Goal: Task Accomplishment & Management: Use online tool/utility

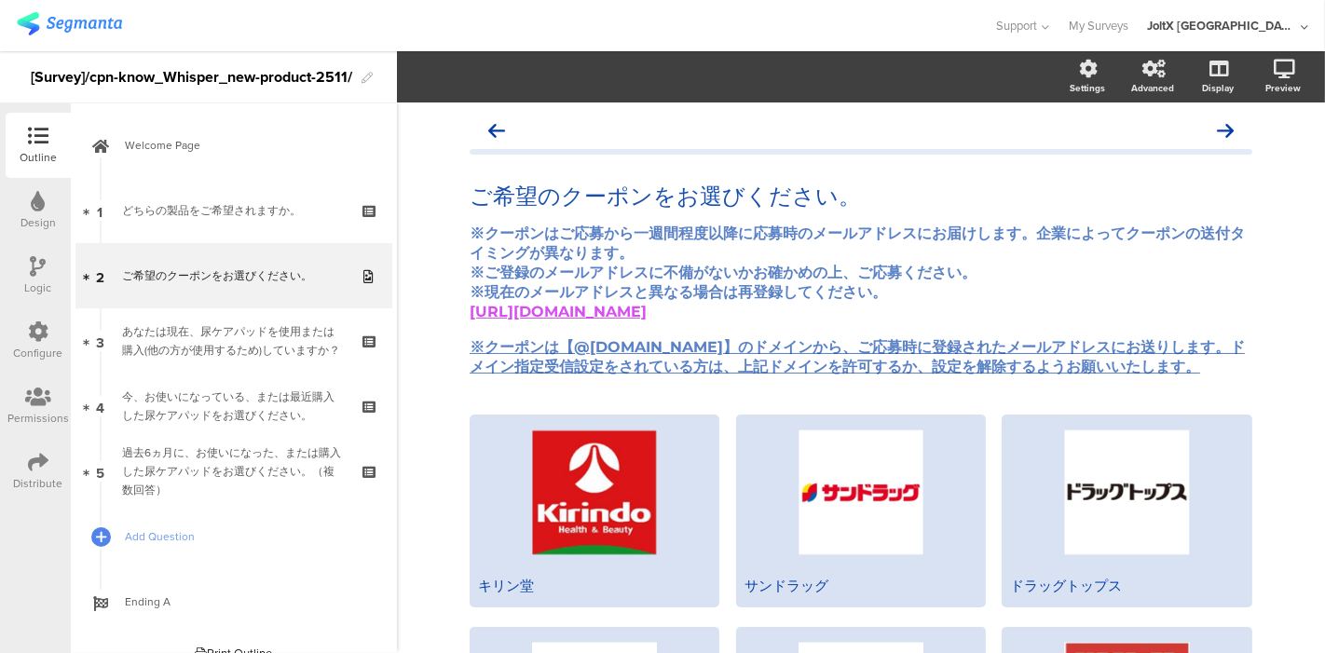
scroll to position [620, 0]
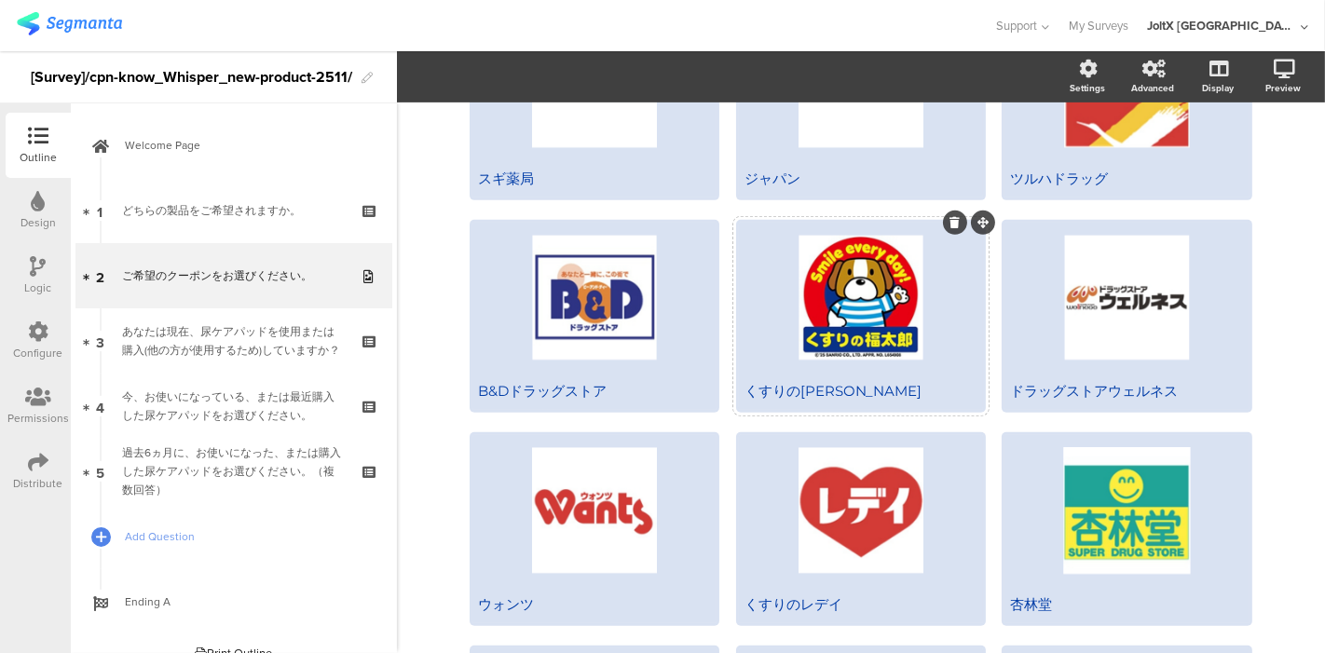
click at [880, 309] on div at bounding box center [861, 298] width 244 height 150
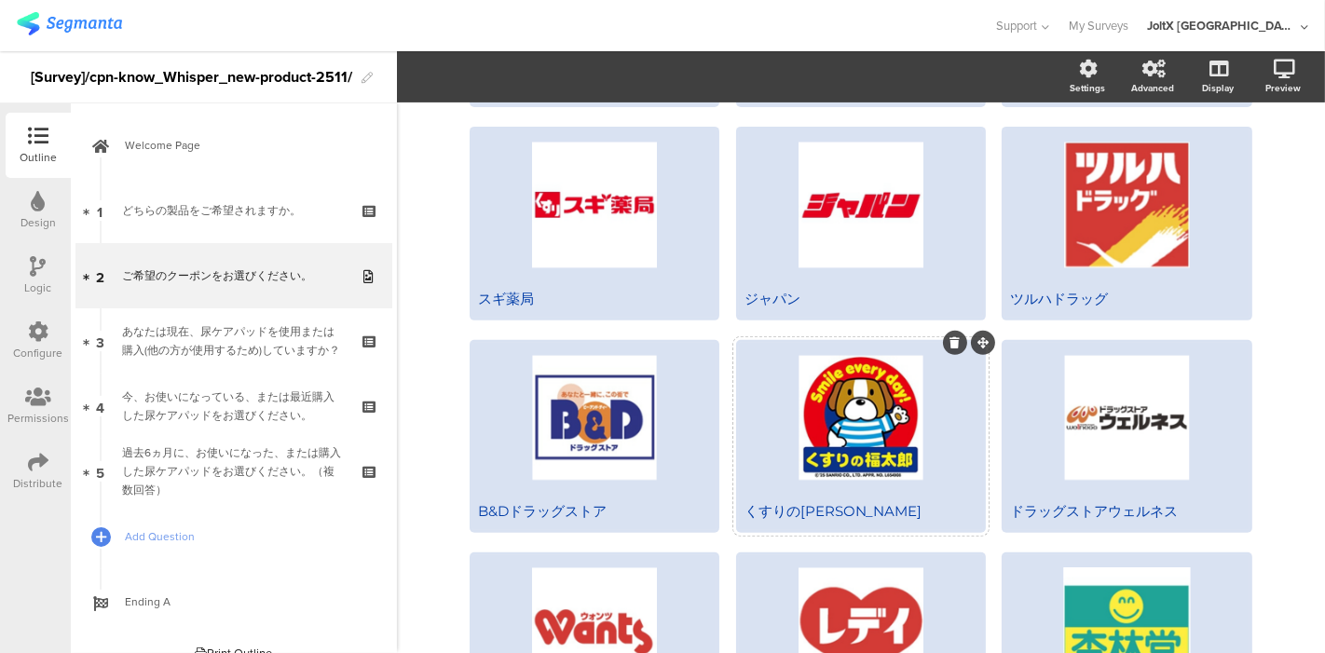
scroll to position [520, 0]
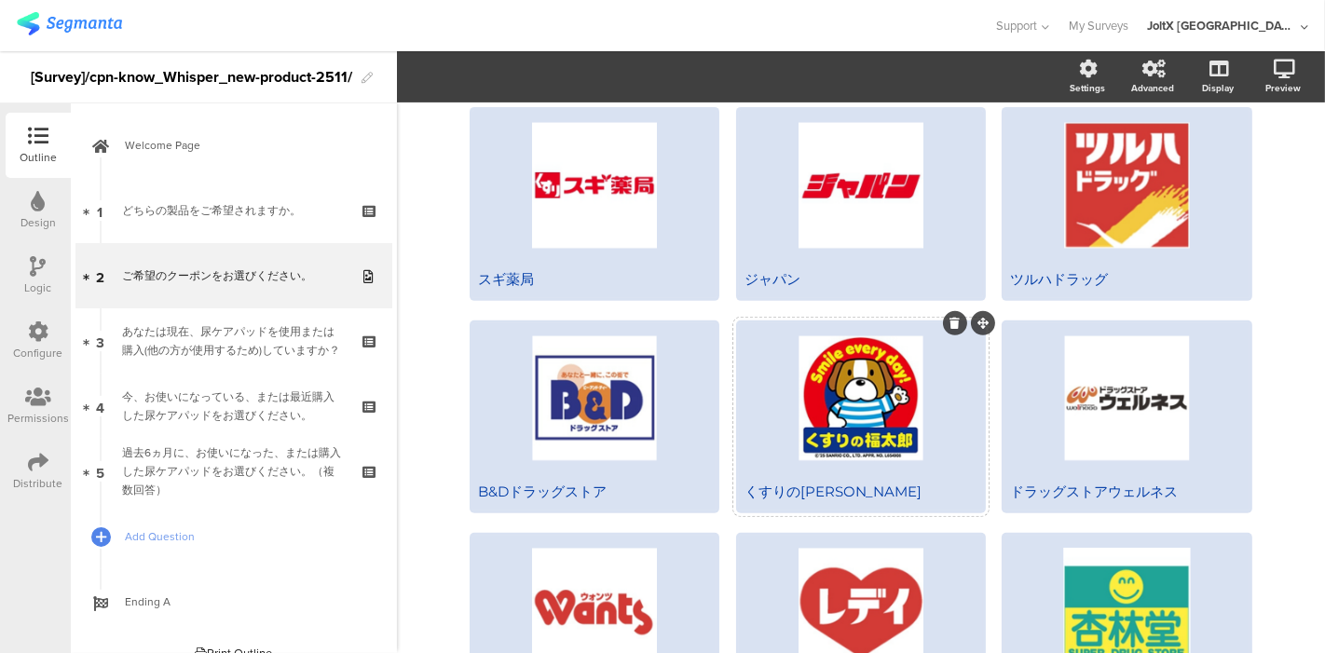
click at [837, 406] on div at bounding box center [861, 398] width 244 height 150
drag, startPoint x: 837, startPoint y: 416, endPoint x: 591, endPoint y: 34, distance: 455.1
click at [591, 34] on div at bounding box center [497, 25] width 960 height 31
click at [839, 396] on div at bounding box center [861, 398] width 244 height 150
click at [838, 396] on div at bounding box center [861, 398] width 244 height 150
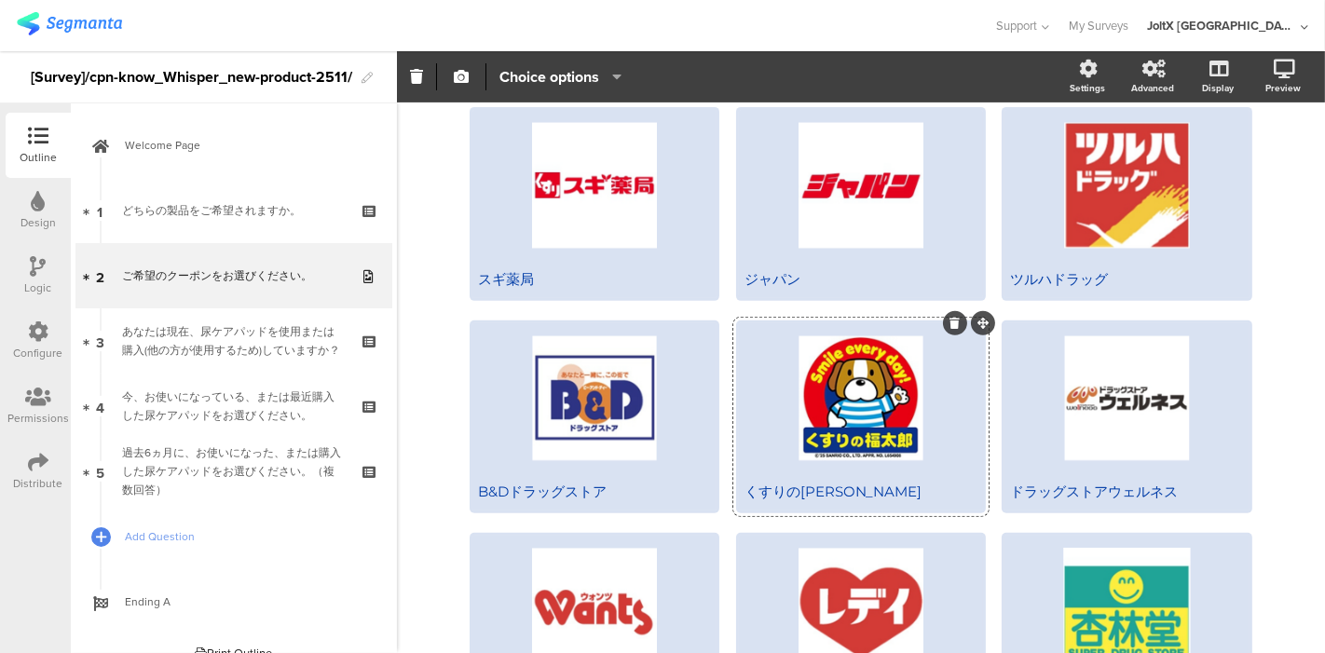
click at [856, 410] on div at bounding box center [861, 398] width 244 height 150
click at [947, 447] on div at bounding box center [861, 398] width 244 height 150
click at [840, 511] on div "くすりの[PERSON_NAME]" at bounding box center [861, 491] width 244 height 37
click at [846, 495] on div "くすりの[PERSON_NAME]" at bounding box center [860, 492] width 233 height 19
click at [850, 414] on div at bounding box center [861, 398] width 244 height 150
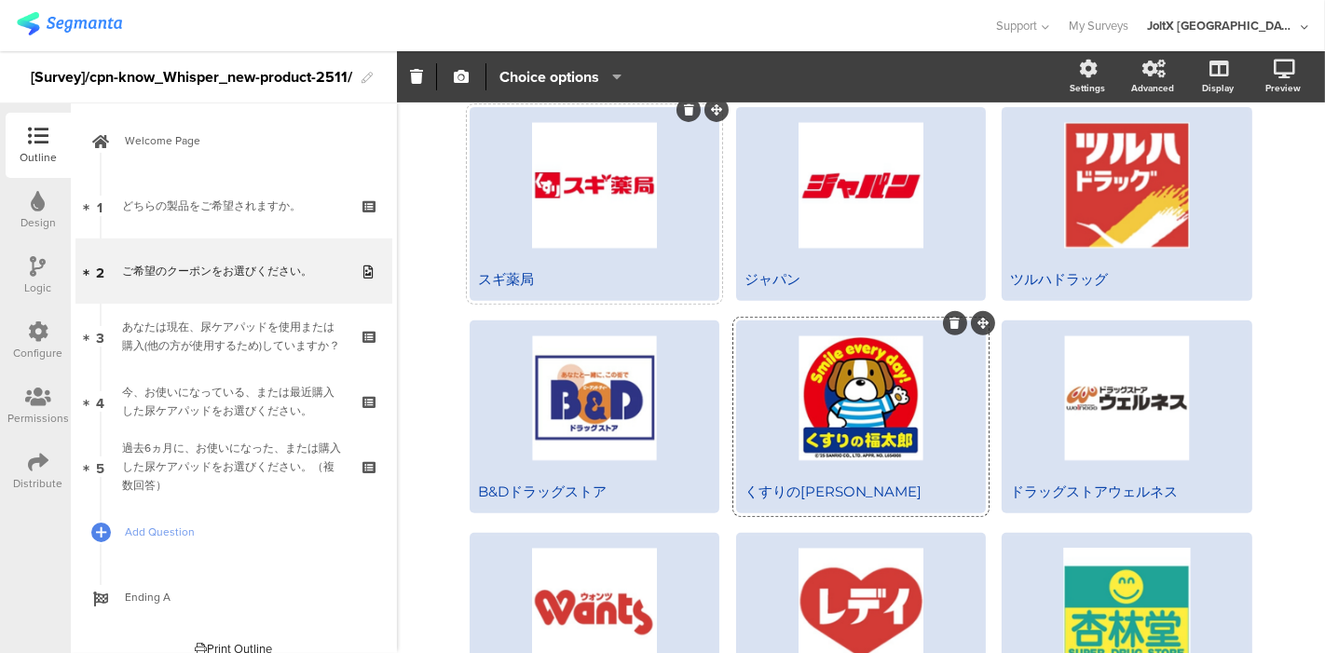
scroll to position [0, 0]
click at [431, 333] on div "ご希望のクーポンをお選びください。 ご希望のクーポンをお選びください。 ※クーポンはご応募から一週間程度以降に応募時のメールアドレスにお届けします。企業によっ…" at bounding box center [861, 407] width 928 height 1648
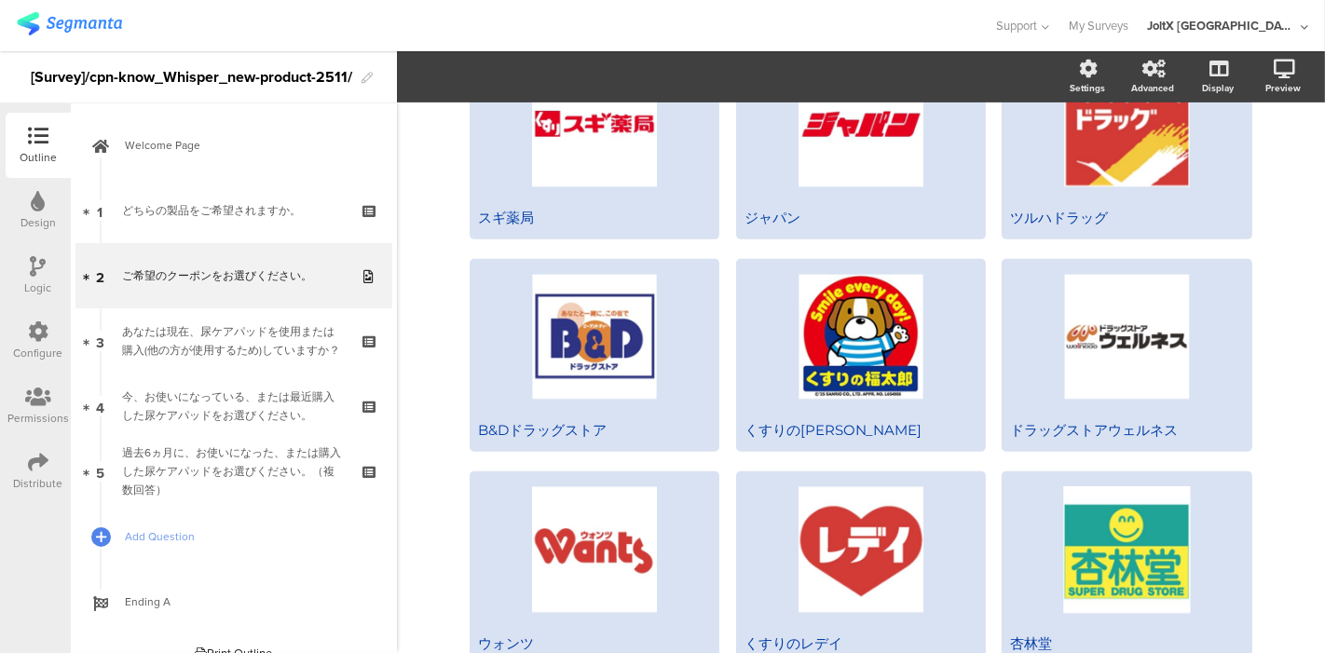
scroll to position [520, 0]
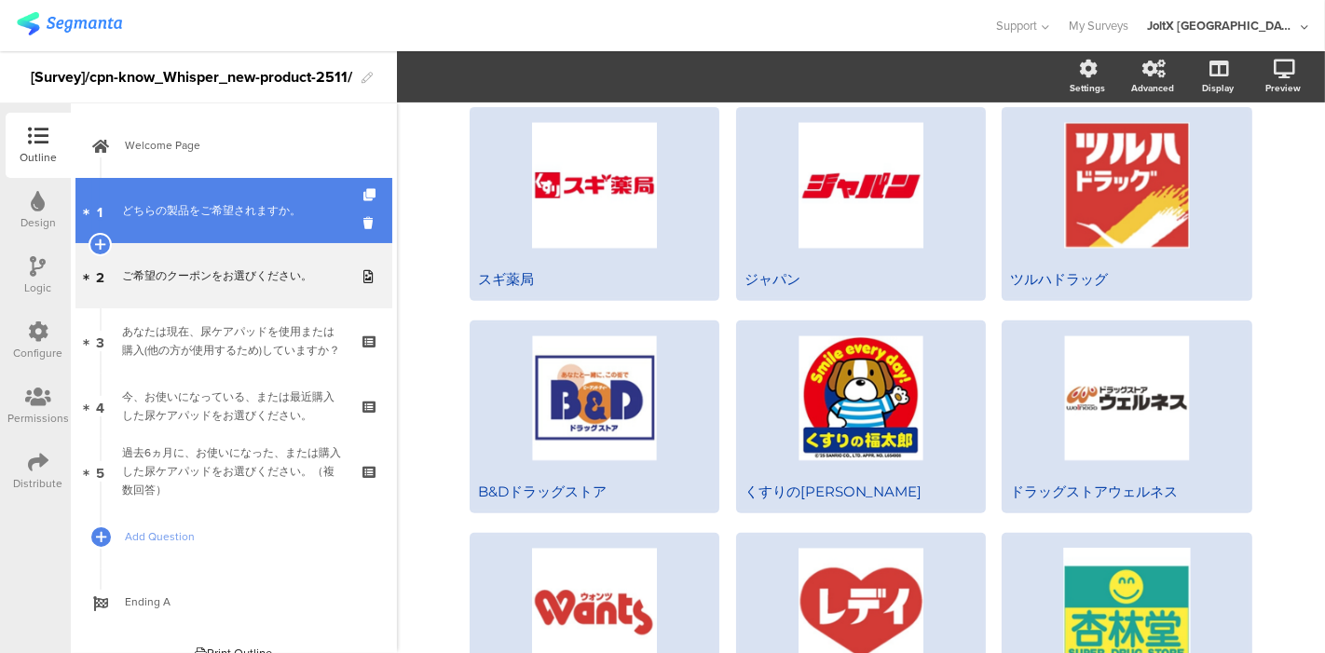
click at [170, 211] on div "どちらの製品をご希望されますか。" at bounding box center [233, 210] width 223 height 19
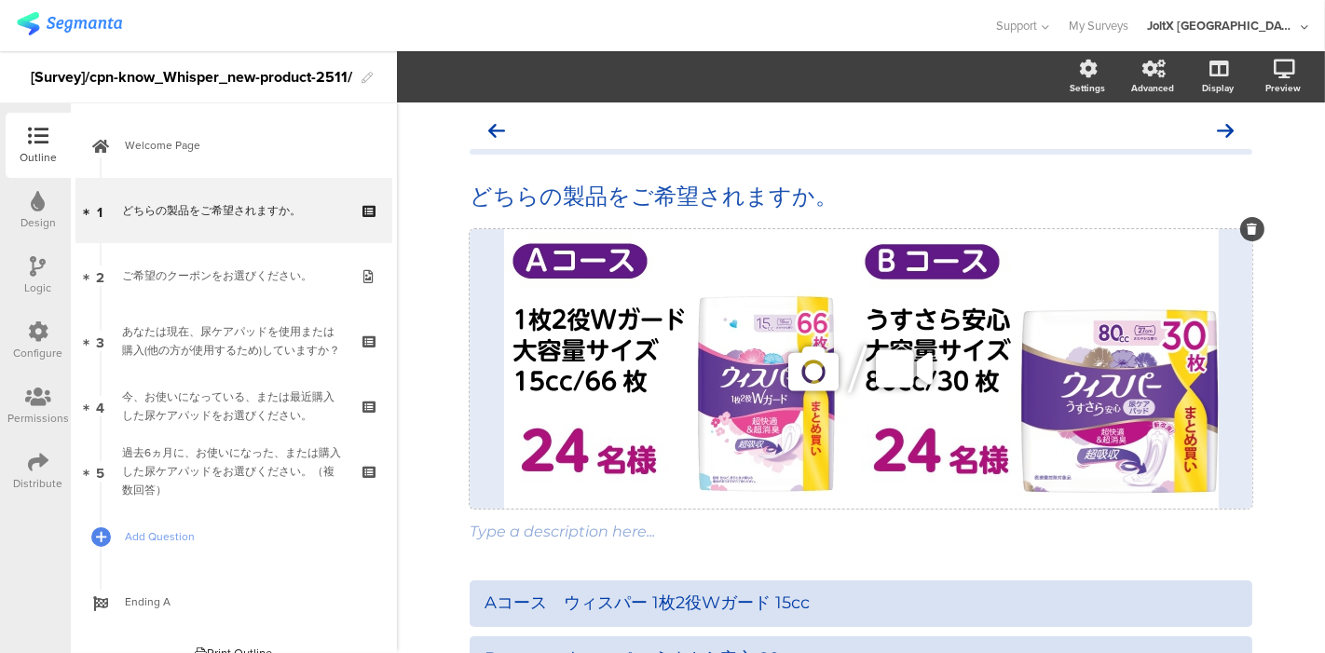
click at [653, 374] on div "/" at bounding box center [861, 368] width 783 height 279
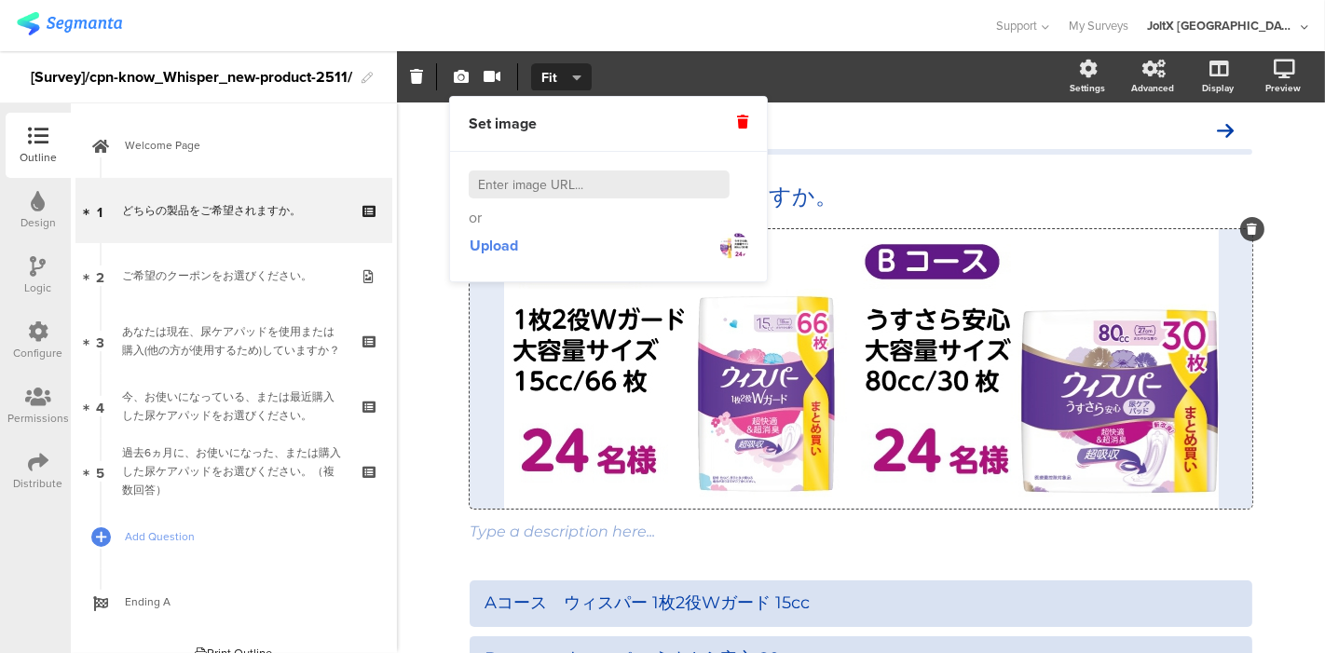
click at [524, 249] on div "Upload" at bounding box center [608, 246] width 279 height 34
click at [495, 246] on span "Upload" at bounding box center [494, 245] width 48 height 21
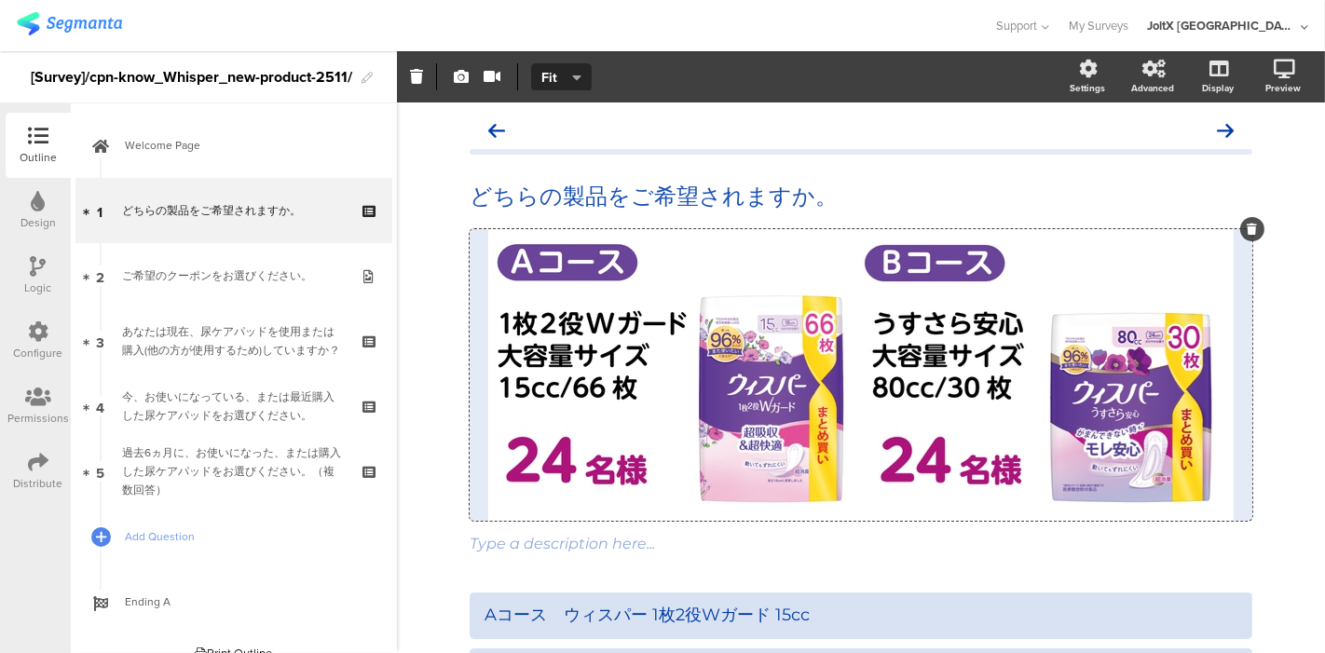
click at [952, 568] on div "どちらの製品をご希望されますか。 どちらの製品をご希望されますか。 / Type a description here..." at bounding box center [861, 369] width 783 height 410
click at [970, 548] on div "Type a description here..." at bounding box center [861, 544] width 783 height 18
click at [1191, 538] on p at bounding box center [861, 544] width 783 height 18
click at [1191, 575] on div "どちらの製品をご希望されますか。 どちらの製品をご希望されますか。 / Type a description here..." at bounding box center [861, 491] width 820 height 779
click at [1191, 549] on div "Type a description here..." at bounding box center [861, 544] width 783 height 18
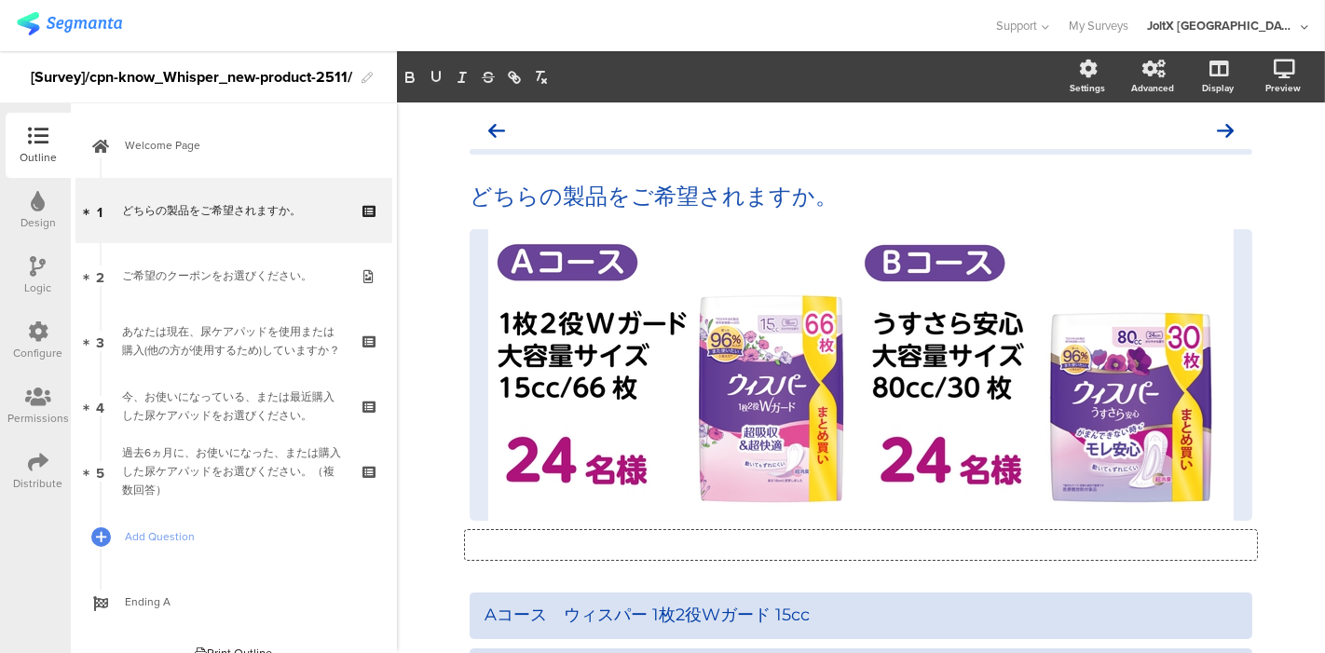
click at [1191, 524] on div "どちらの製品をご希望されますか。 どちらの製品をご希望されますか。 / Type a description here..." at bounding box center [861, 491] width 928 height 779
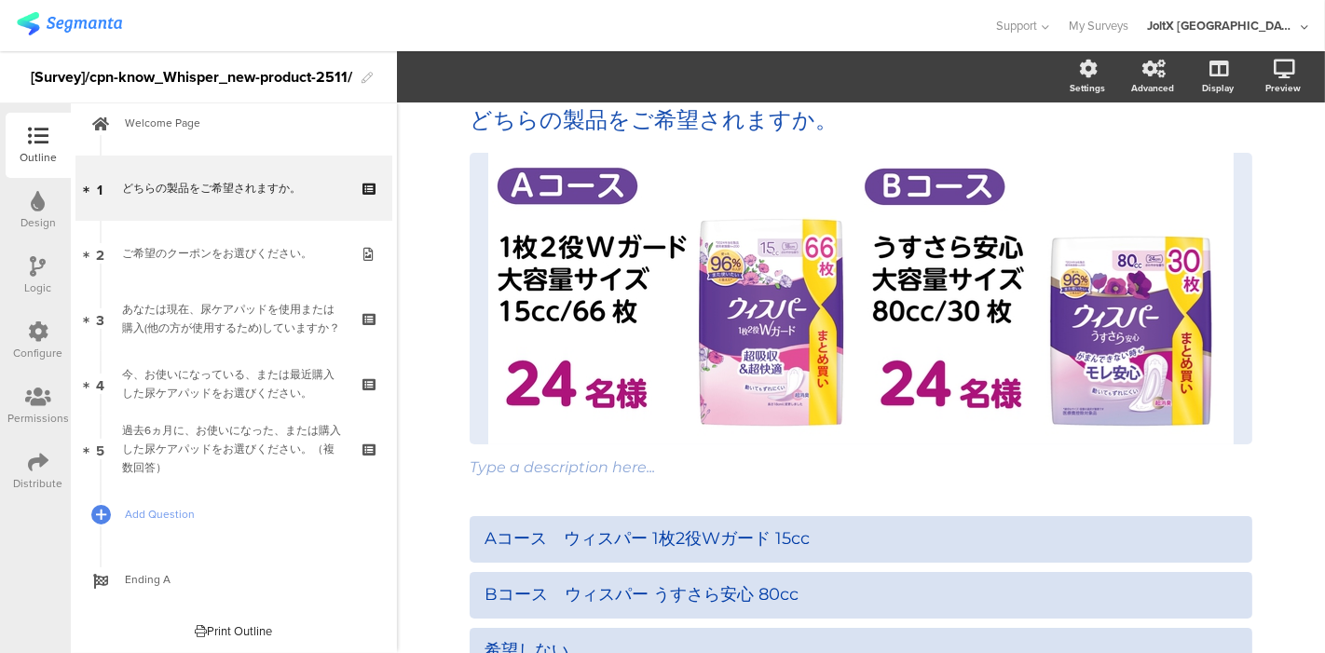
scroll to position [103, 0]
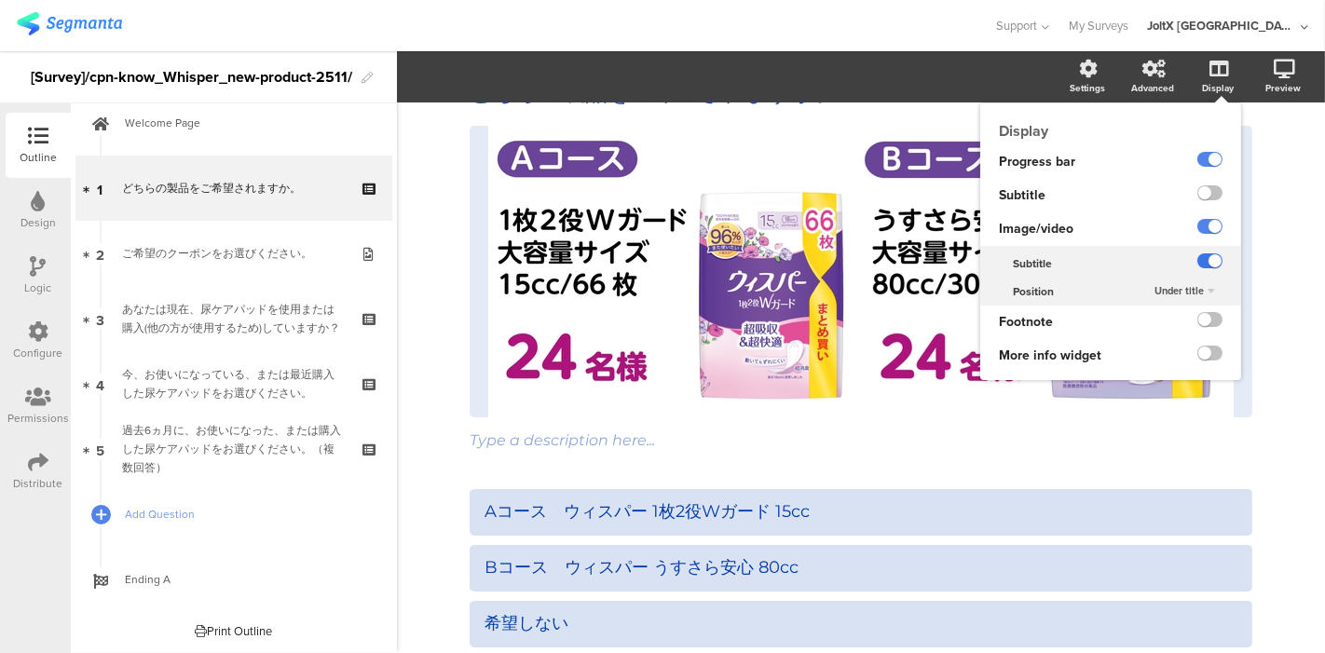
click at [1191, 258] on label at bounding box center [1209, 260] width 25 height 15
click at [0, 0] on input "checkbox" at bounding box center [0, 0] width 0 height 0
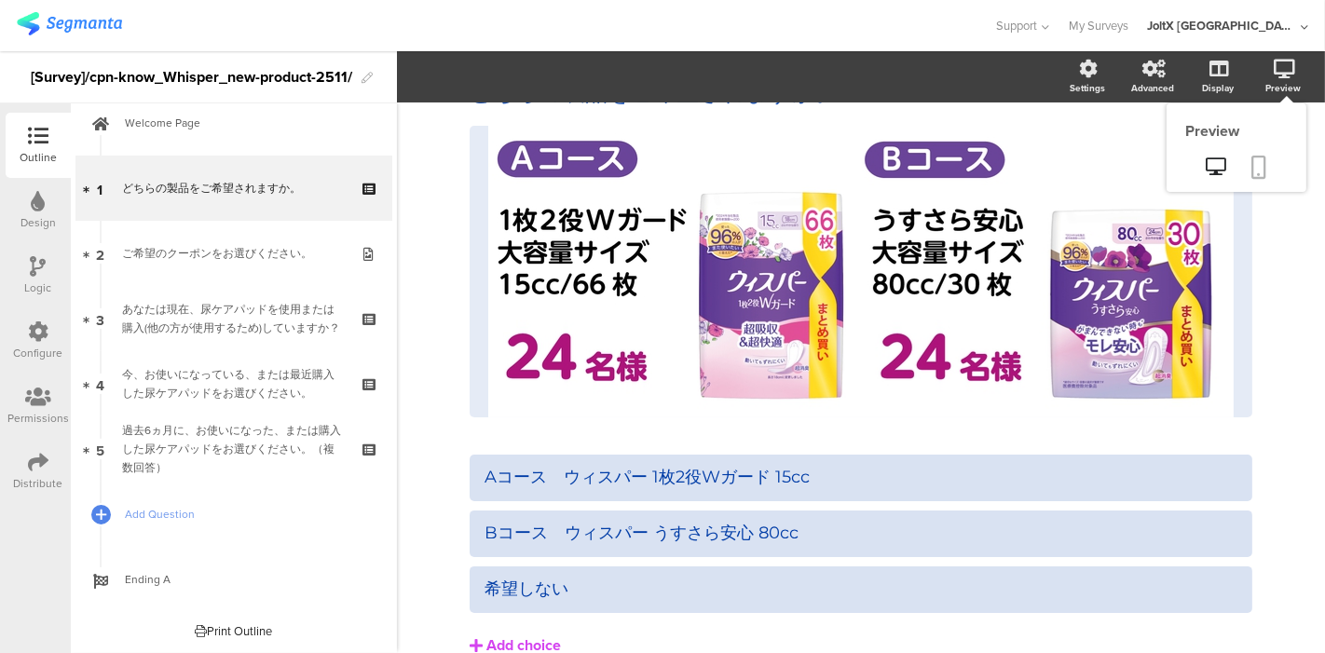
click at [1191, 178] on icon at bounding box center [1259, 167] width 15 height 23
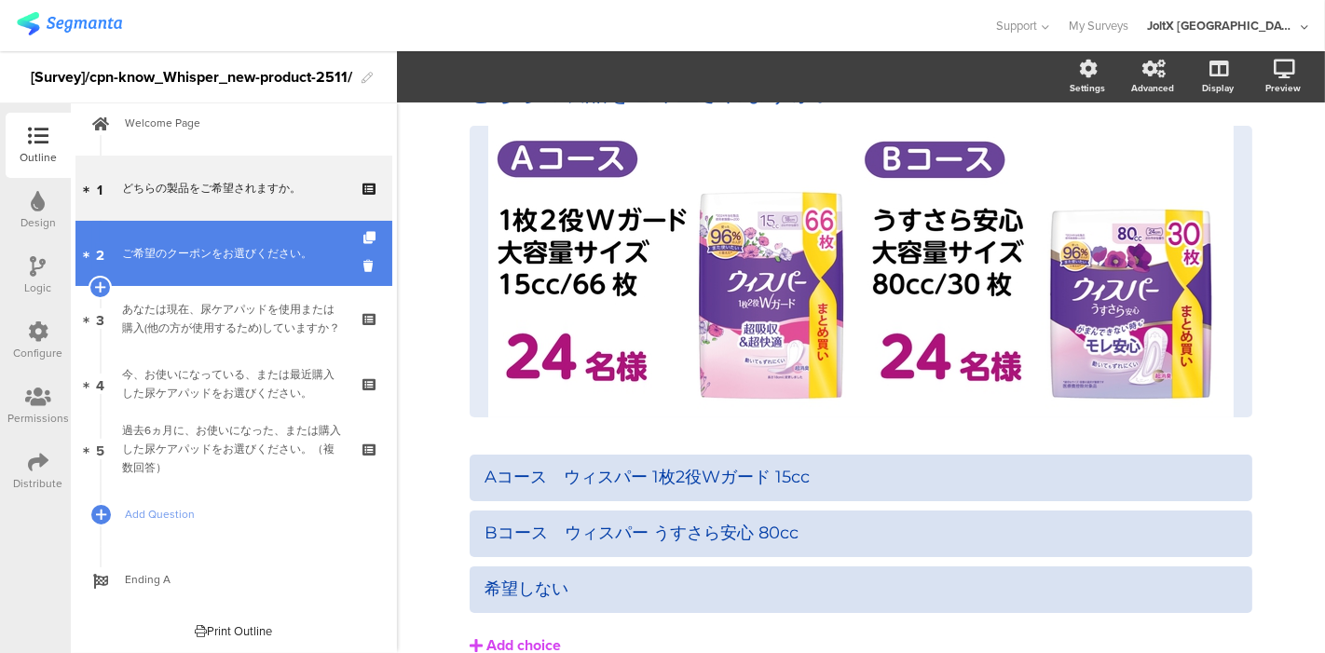
click at [224, 244] on div "ご希望のクーポンをお選びください。" at bounding box center [233, 253] width 223 height 19
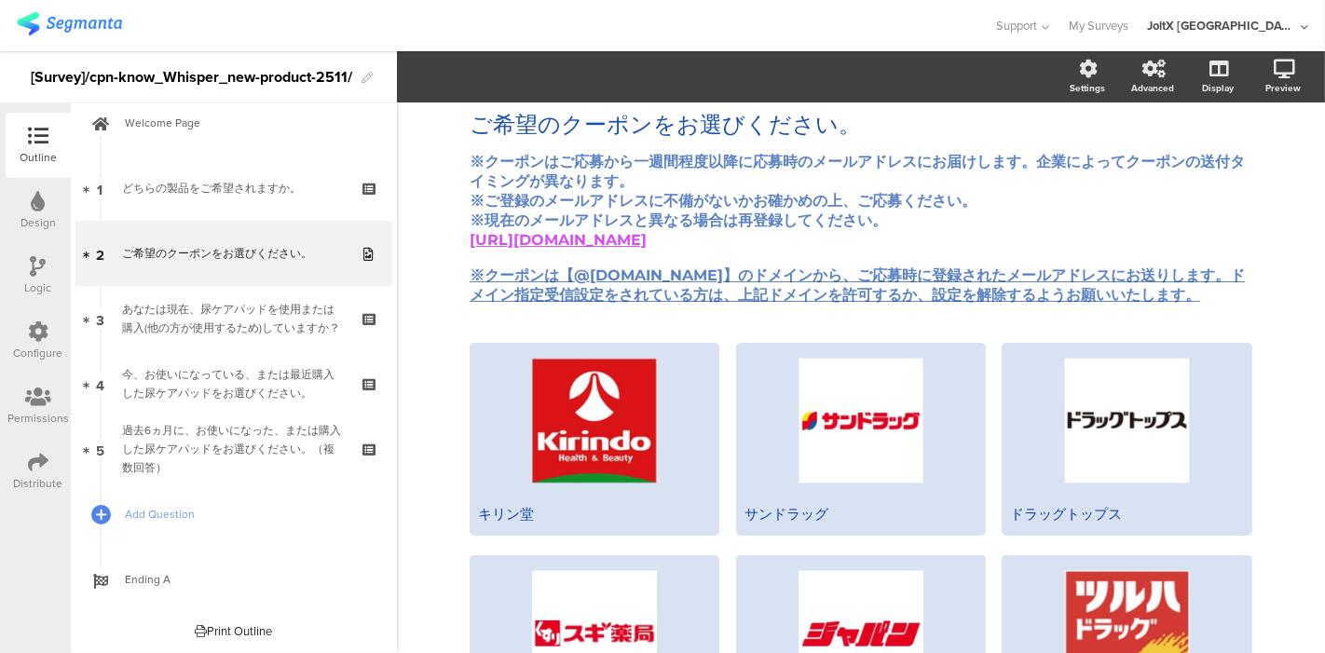
scroll to position [61, 0]
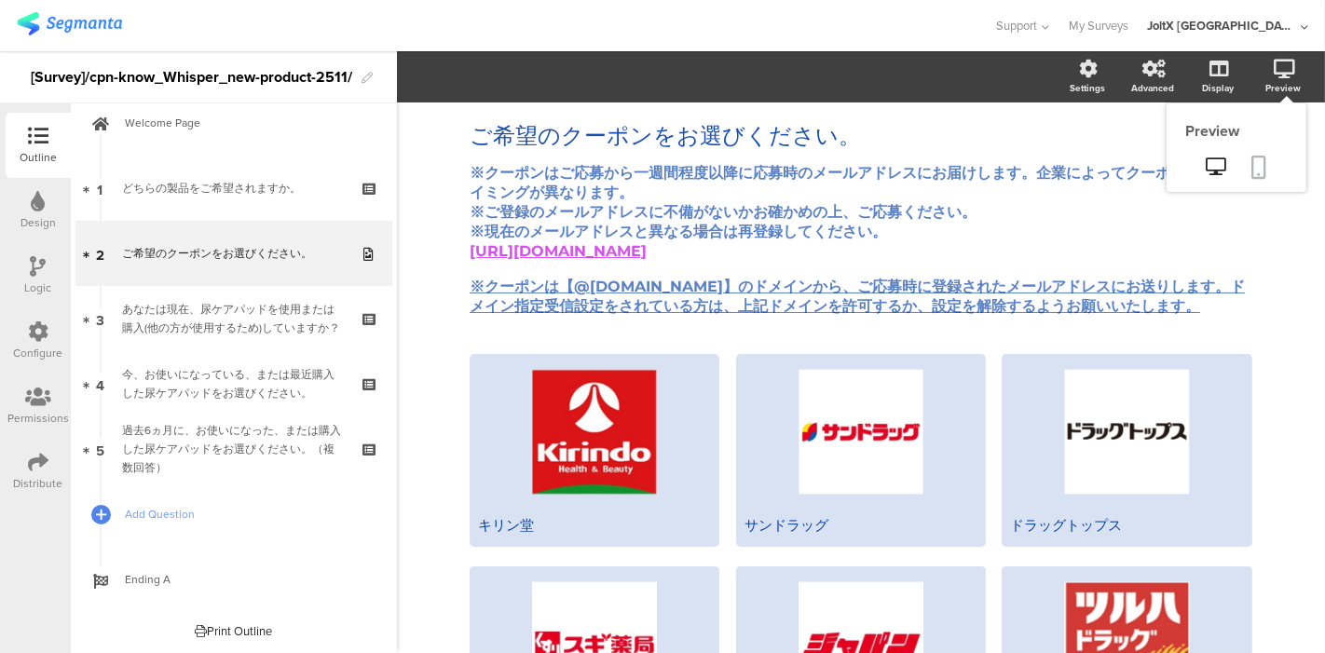
click at [1191, 170] on icon at bounding box center [1259, 167] width 15 height 23
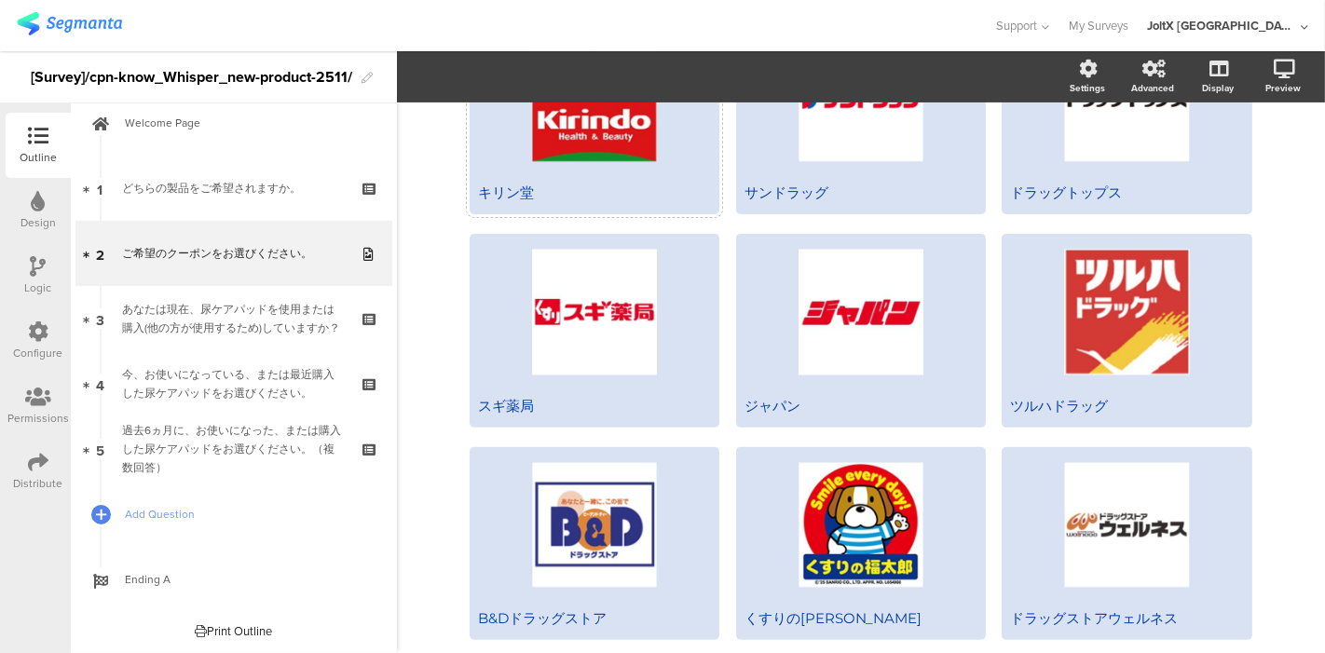
scroll to position [475, 0]
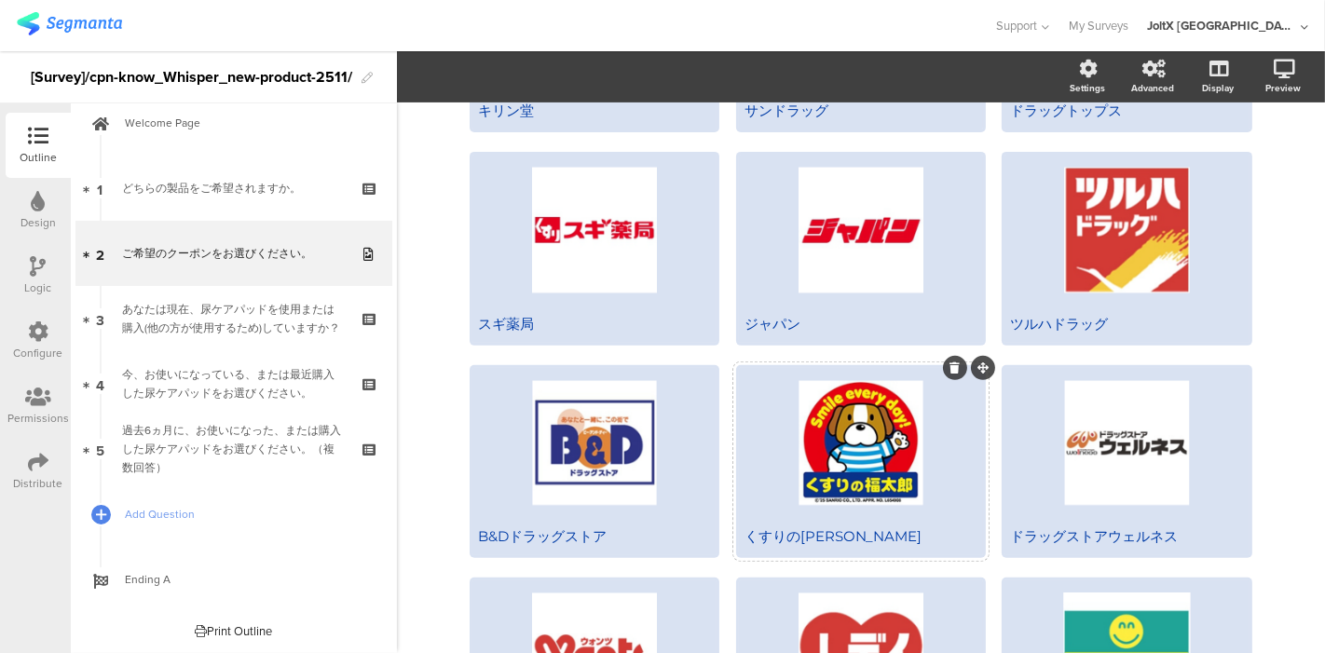
click at [880, 453] on div at bounding box center [861, 443] width 244 height 150
click at [892, 431] on div at bounding box center [861, 443] width 244 height 150
click at [761, 469] on div at bounding box center [861, 443] width 244 height 150
click at [837, 464] on div at bounding box center [861, 443] width 244 height 150
click at [783, 545] on div "くすりの[PERSON_NAME]" at bounding box center [860, 536] width 233 height 19
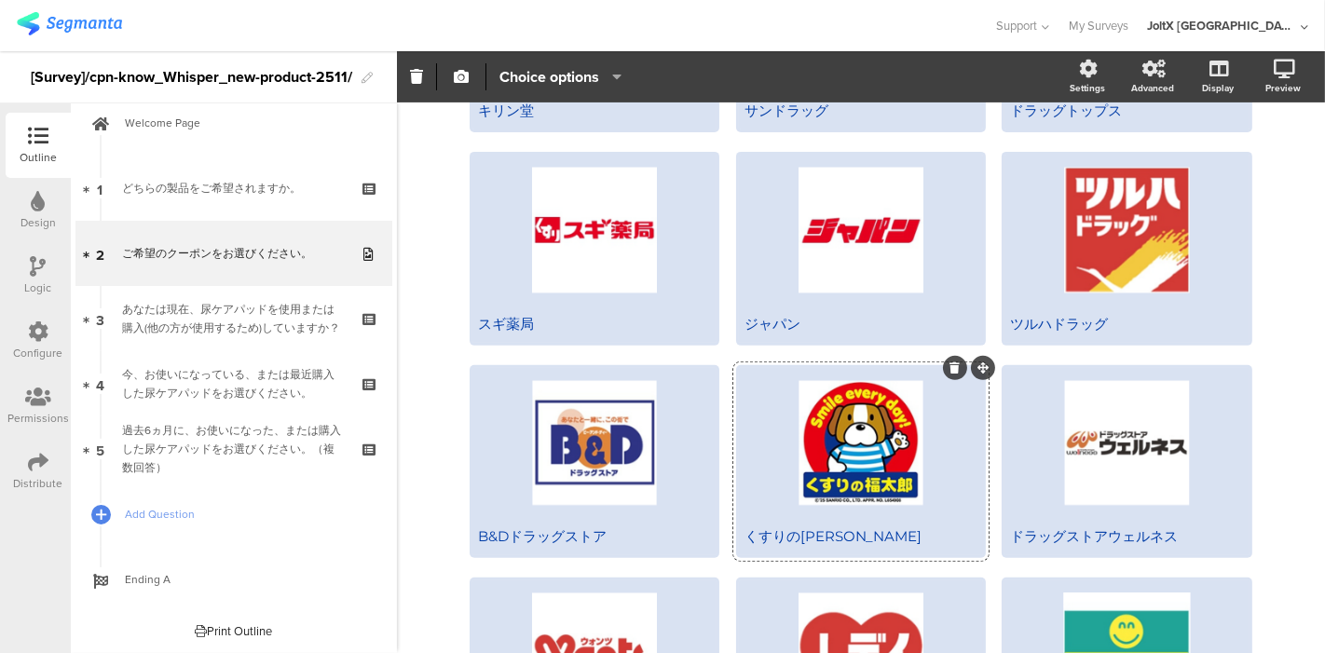
click at [838, 448] on div at bounding box center [861, 443] width 244 height 150
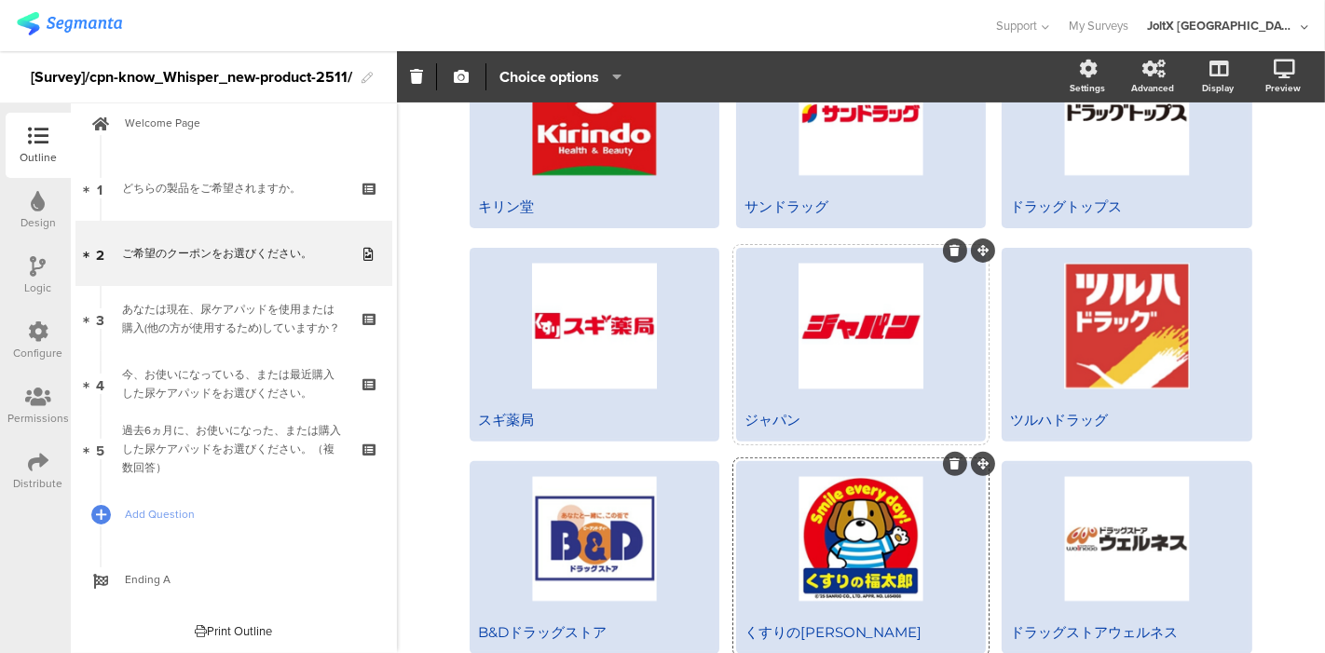
scroll to position [372, 0]
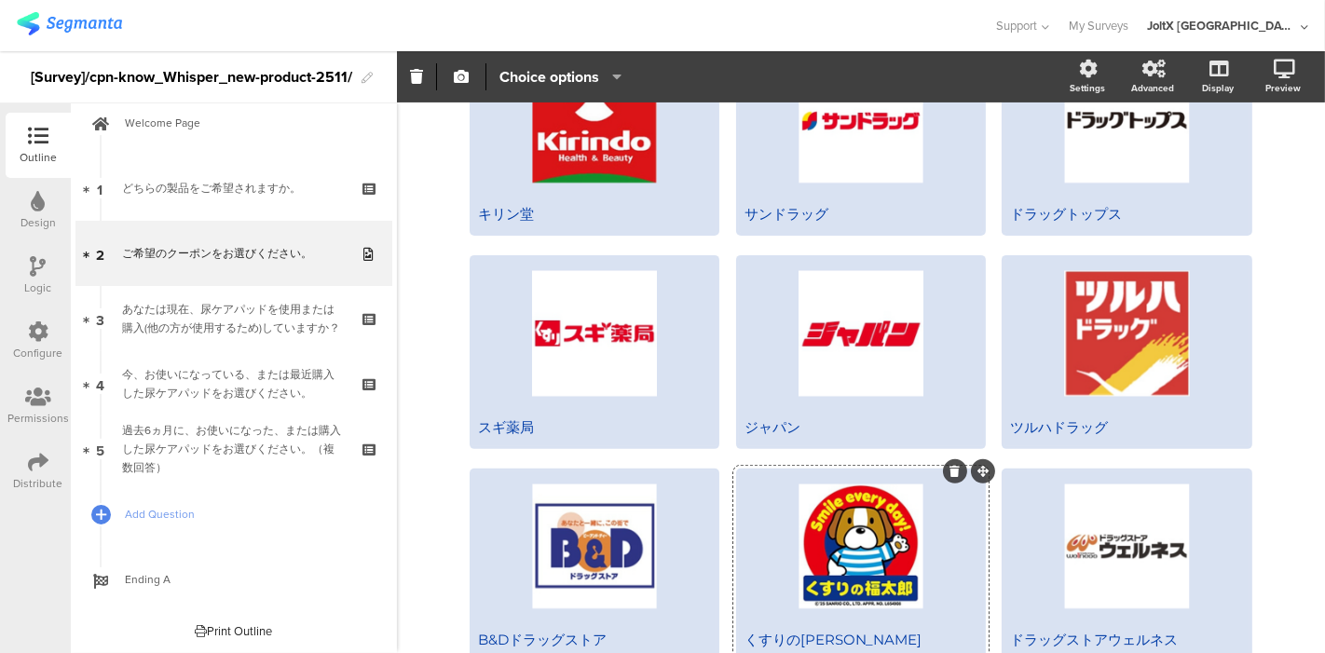
click at [834, 491] on div at bounding box center [861, 546] width 244 height 150
click at [809, 531] on div at bounding box center [861, 546] width 244 height 150
click at [756, 544] on div at bounding box center [861, 546] width 244 height 150
click at [824, 536] on div at bounding box center [861, 546] width 244 height 150
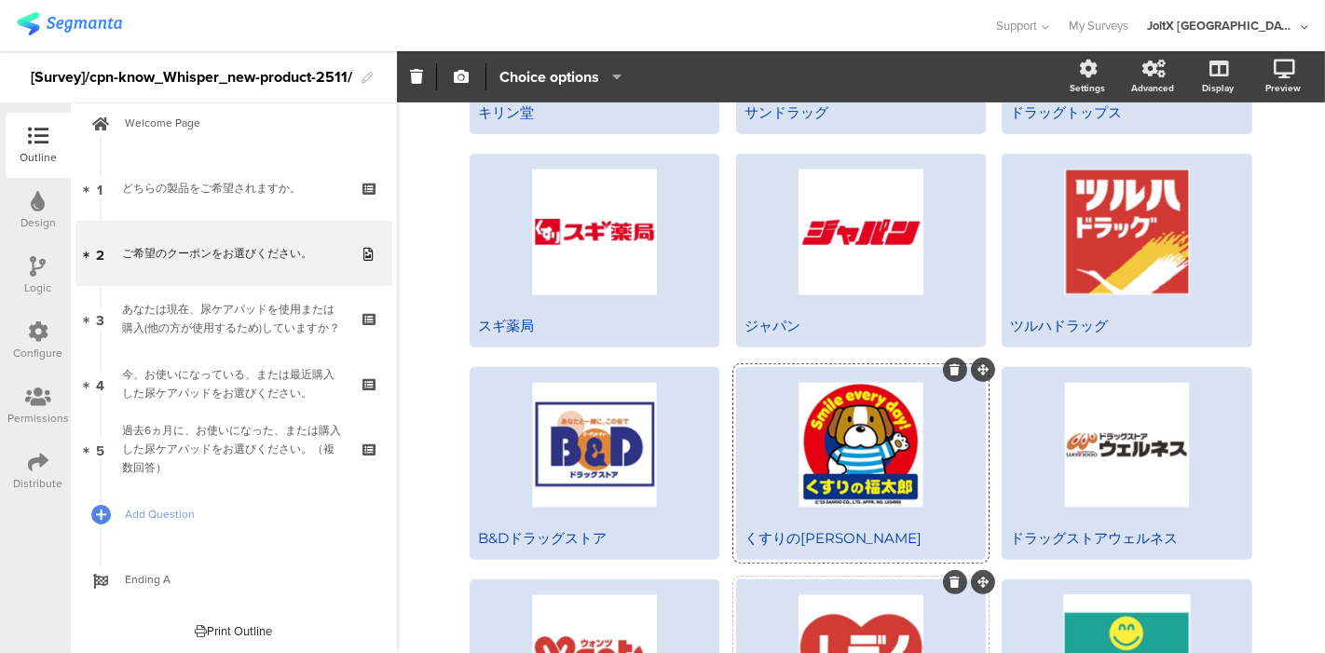
scroll to position [579, 0]
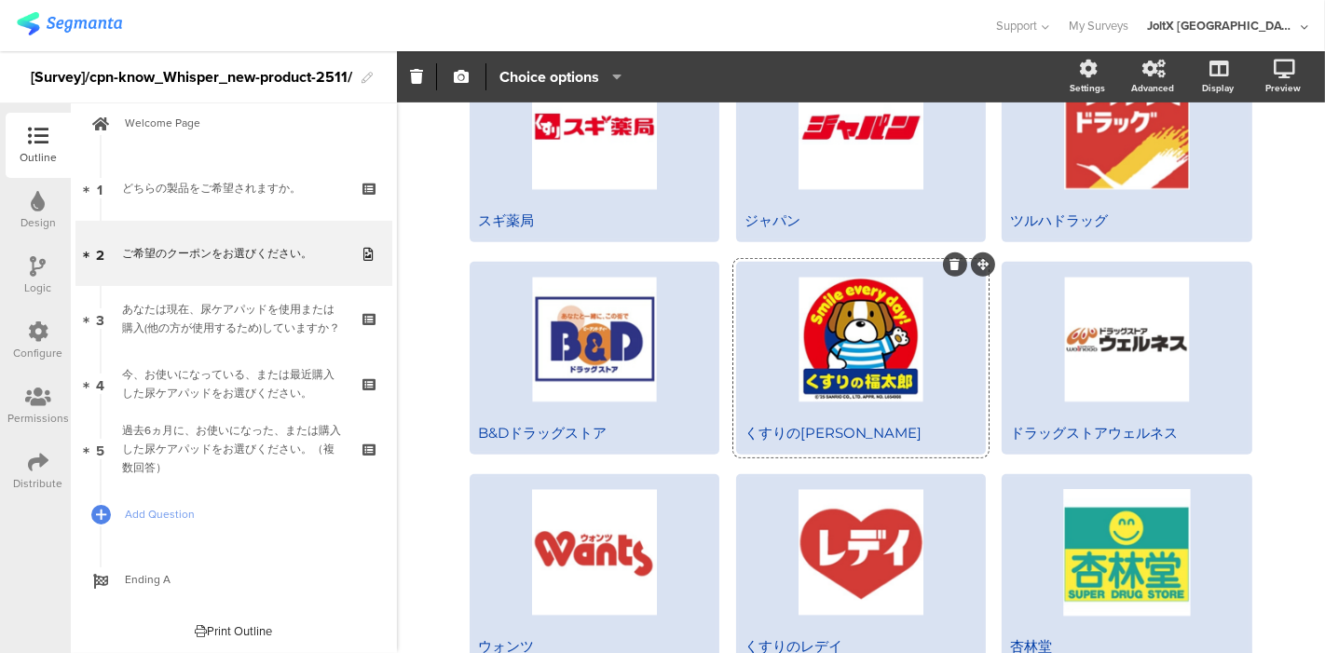
click at [880, 432] on div "くすりの[PERSON_NAME]" at bounding box center [860, 433] width 233 height 19
click at [878, 336] on div at bounding box center [861, 340] width 244 height 150
click at [871, 355] on div at bounding box center [861, 340] width 244 height 150
click at [883, 415] on div at bounding box center [861, 340] width 244 height 150
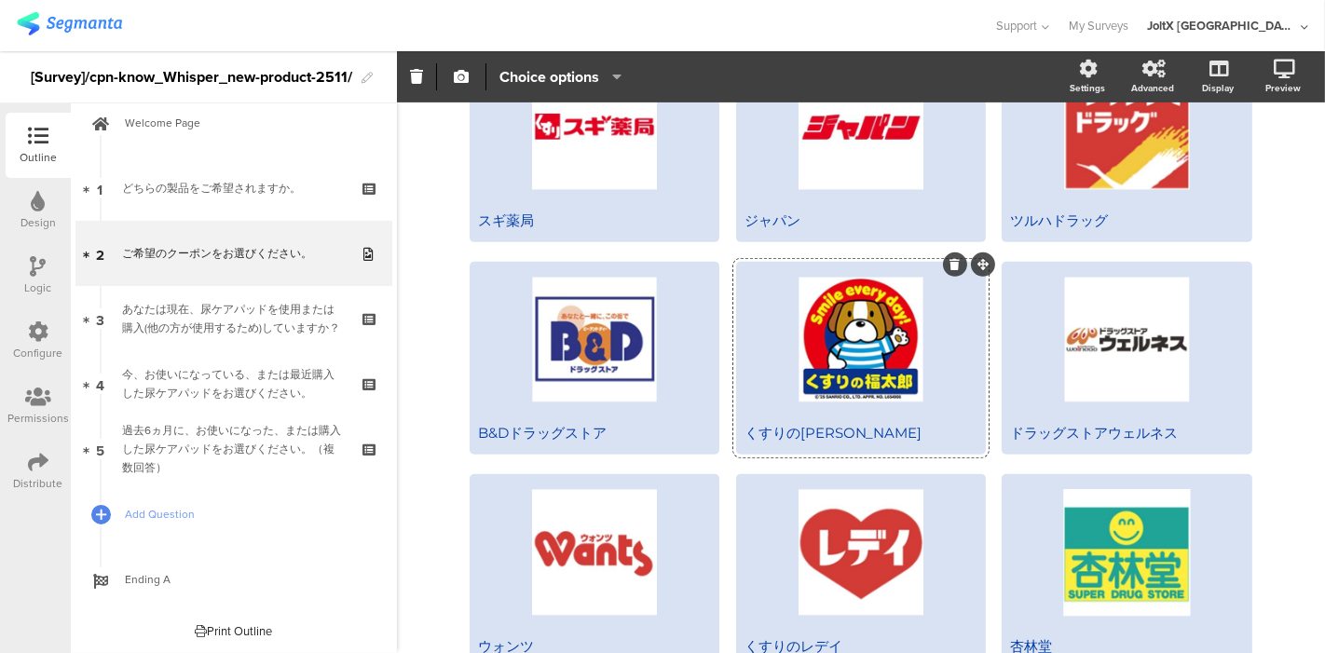
click at [880, 442] on div "くすりの[PERSON_NAME]" at bounding box center [860, 433] width 233 height 19
click at [846, 307] on div at bounding box center [861, 340] width 244 height 150
click at [465, 75] on icon "button" at bounding box center [461, 76] width 15 height 15
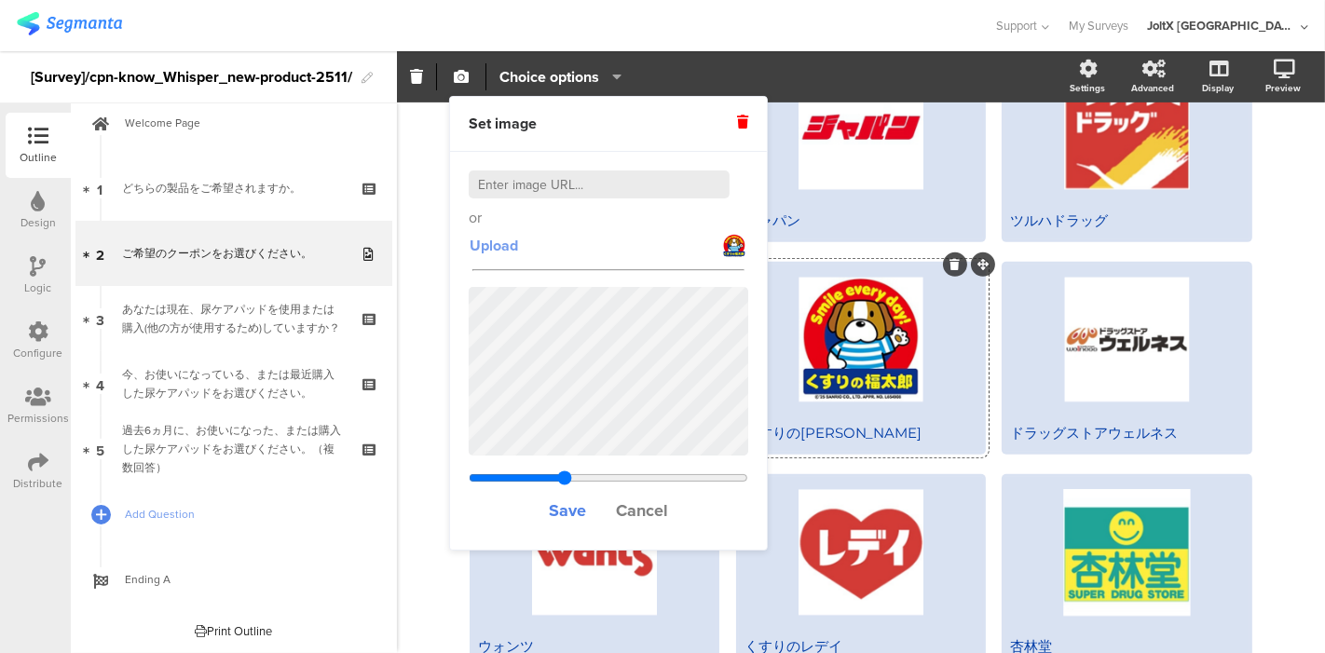
click at [510, 238] on span "Upload" at bounding box center [494, 245] width 48 height 21
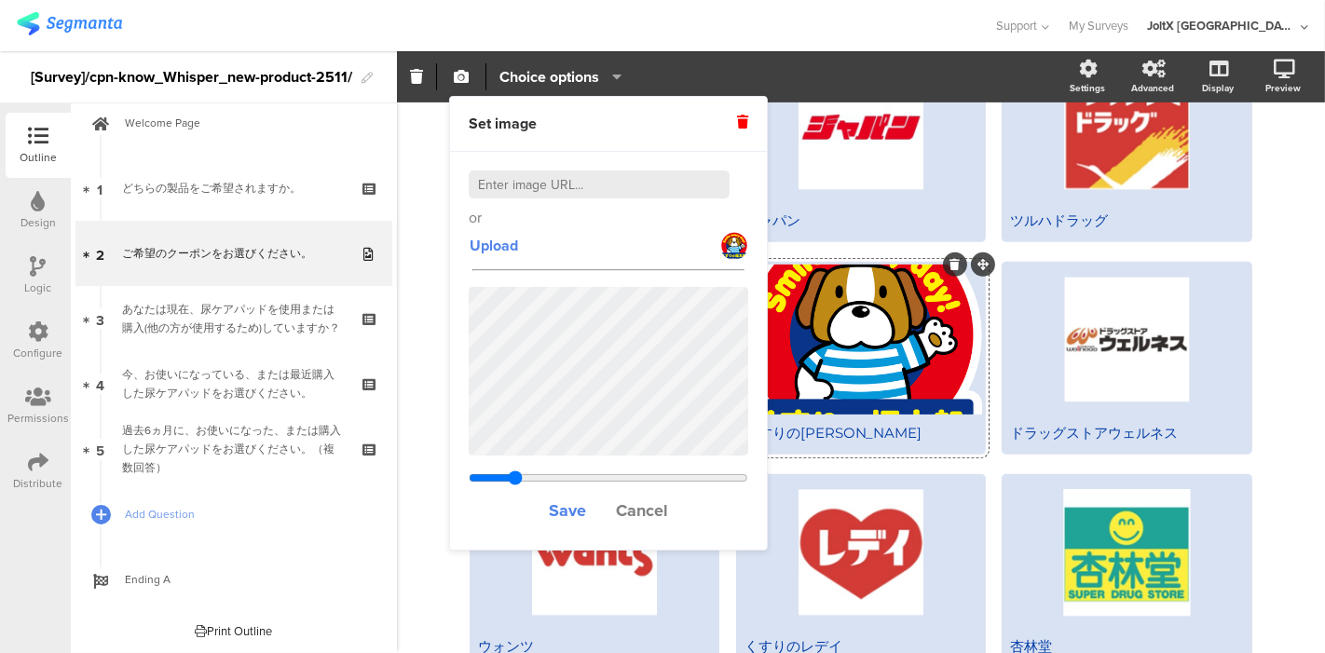
drag, startPoint x: 562, startPoint y: 475, endPoint x: 515, endPoint y: 487, distance: 48.1
click at [515, 485] on input "range" at bounding box center [608, 477] width 279 height 15
drag, startPoint x: 518, startPoint y: 479, endPoint x: 486, endPoint y: 481, distance: 31.7
type input "0.201784266984505"
click at [486, 481] on input "range" at bounding box center [608, 477] width 279 height 15
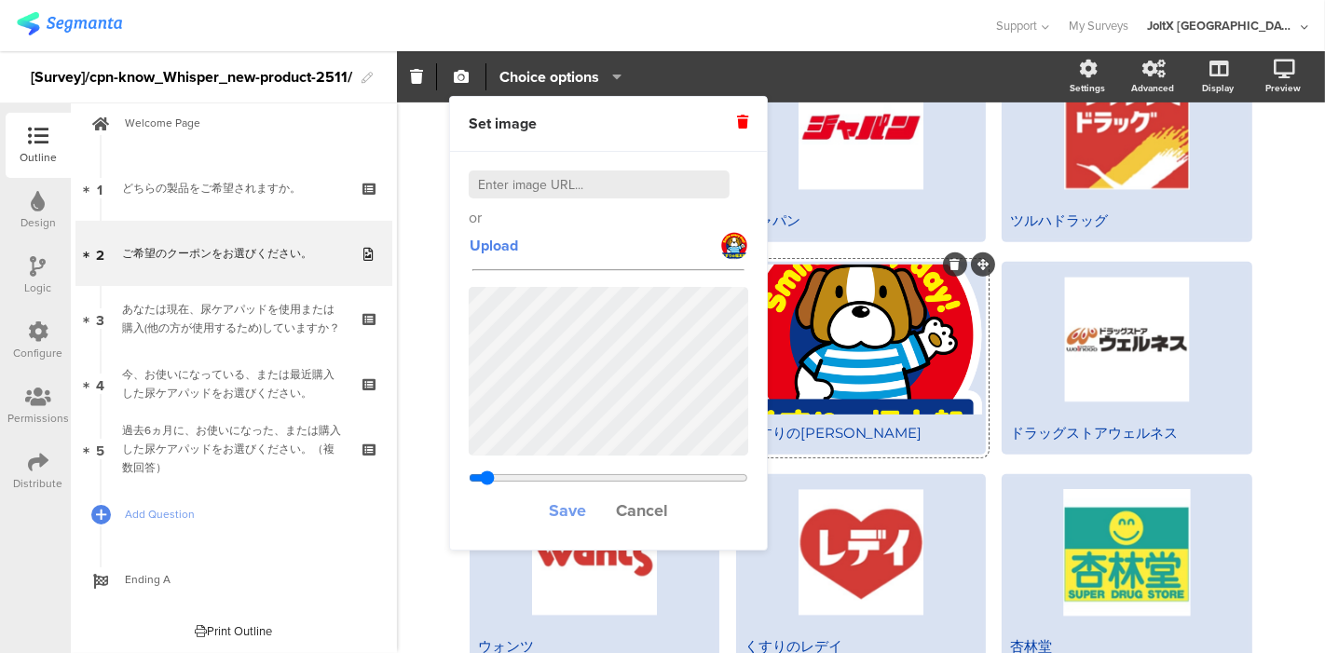
drag, startPoint x: 562, startPoint y: 506, endPoint x: 575, endPoint y: 510, distance: 13.6
click at [562, 505] on span "Save" at bounding box center [567, 510] width 37 height 24
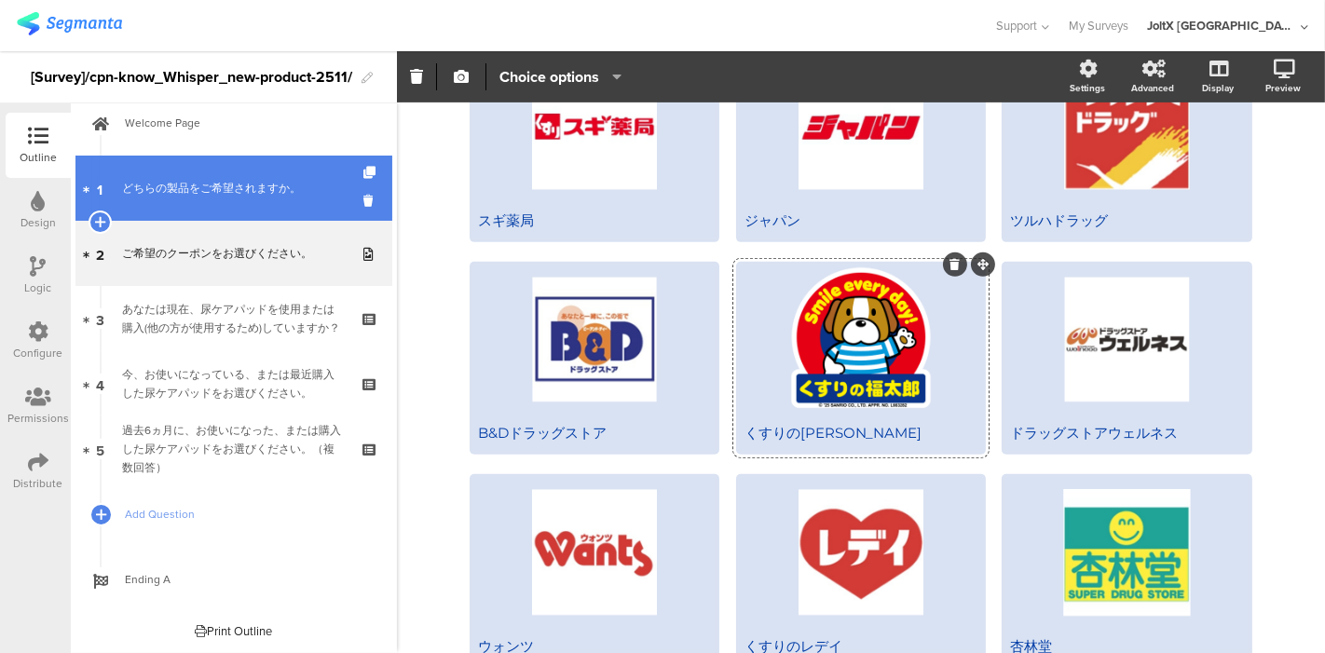
click at [242, 185] on div "どちらの製品をご希望されますか。" at bounding box center [233, 188] width 223 height 19
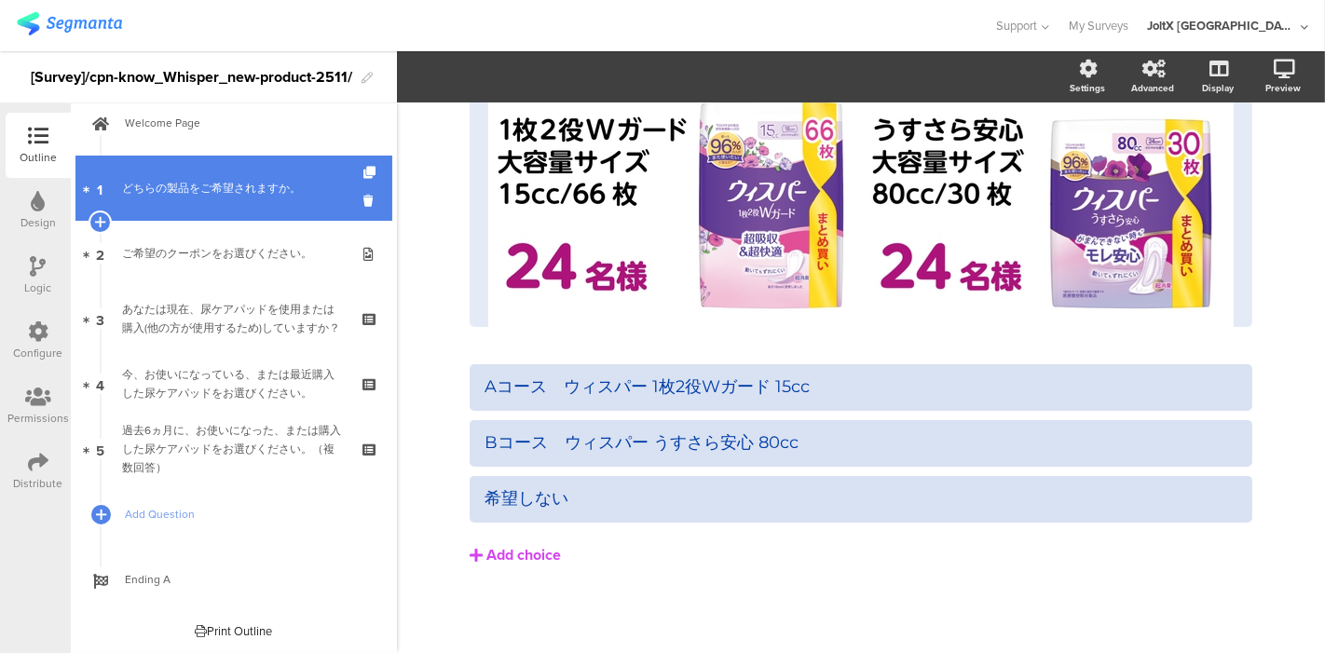
scroll to position [193, 0]
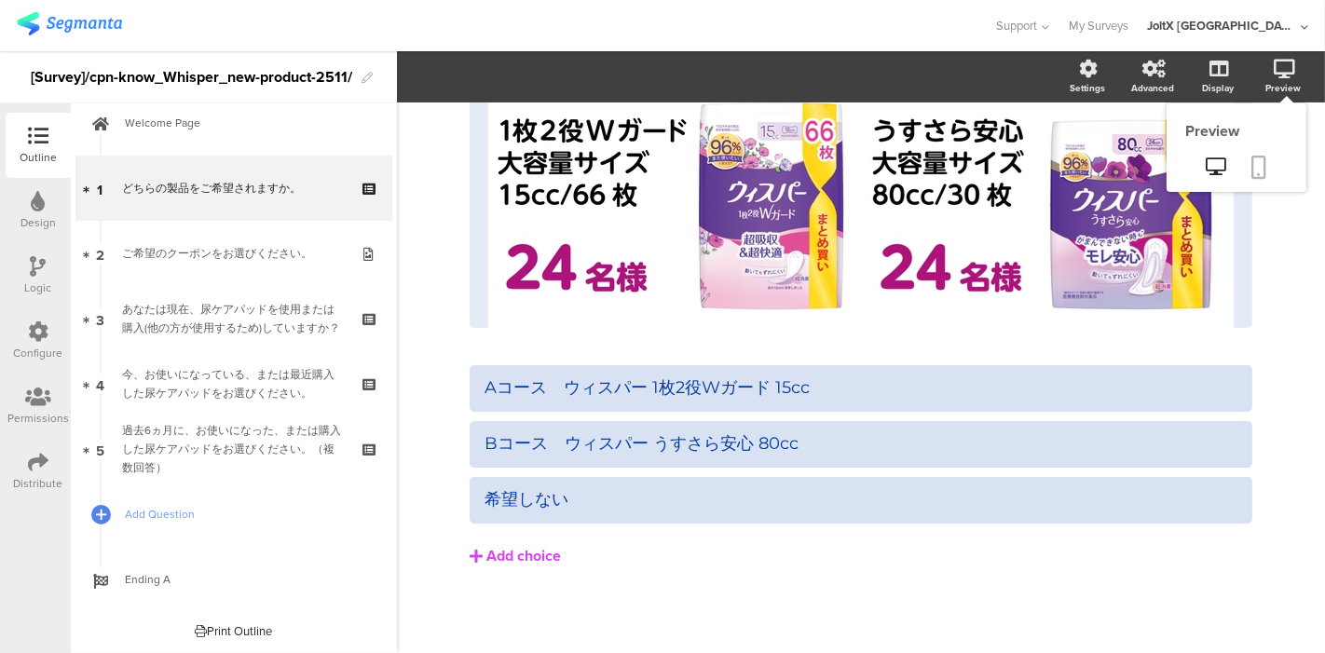
click at [1191, 158] on icon at bounding box center [1259, 167] width 15 height 23
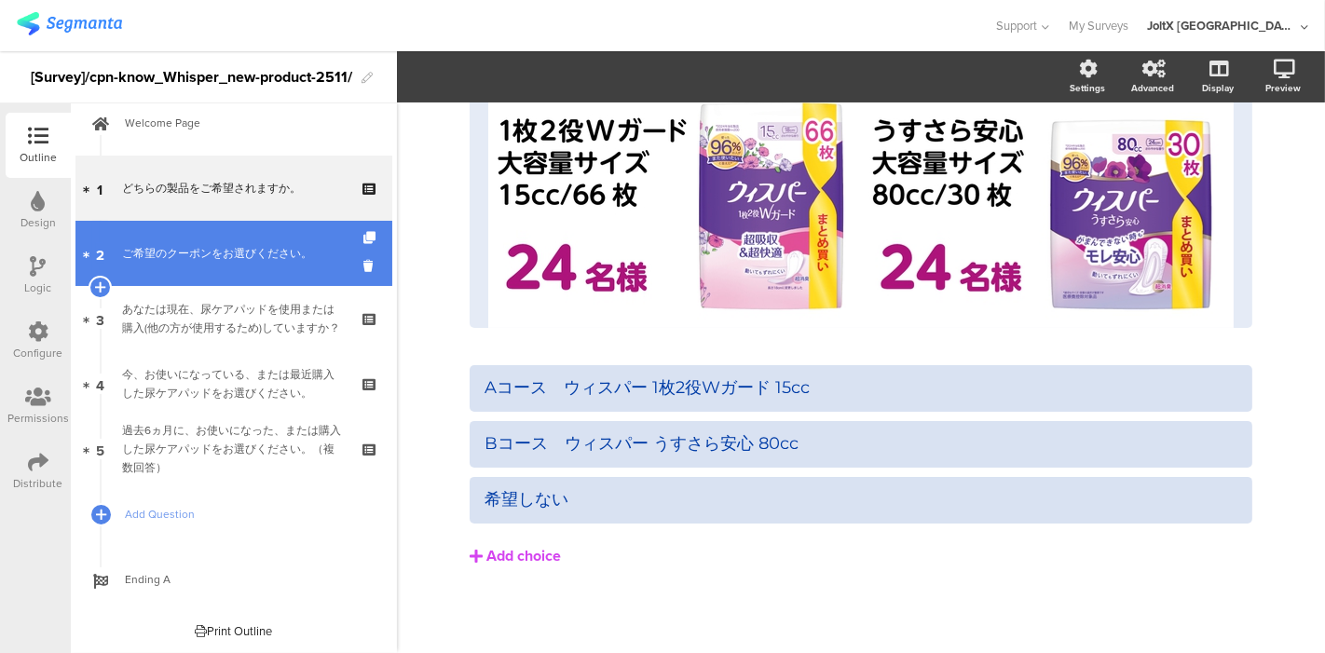
click at [234, 265] on link "2 ご希望のクーポンをお選びください。" at bounding box center [233, 253] width 317 height 65
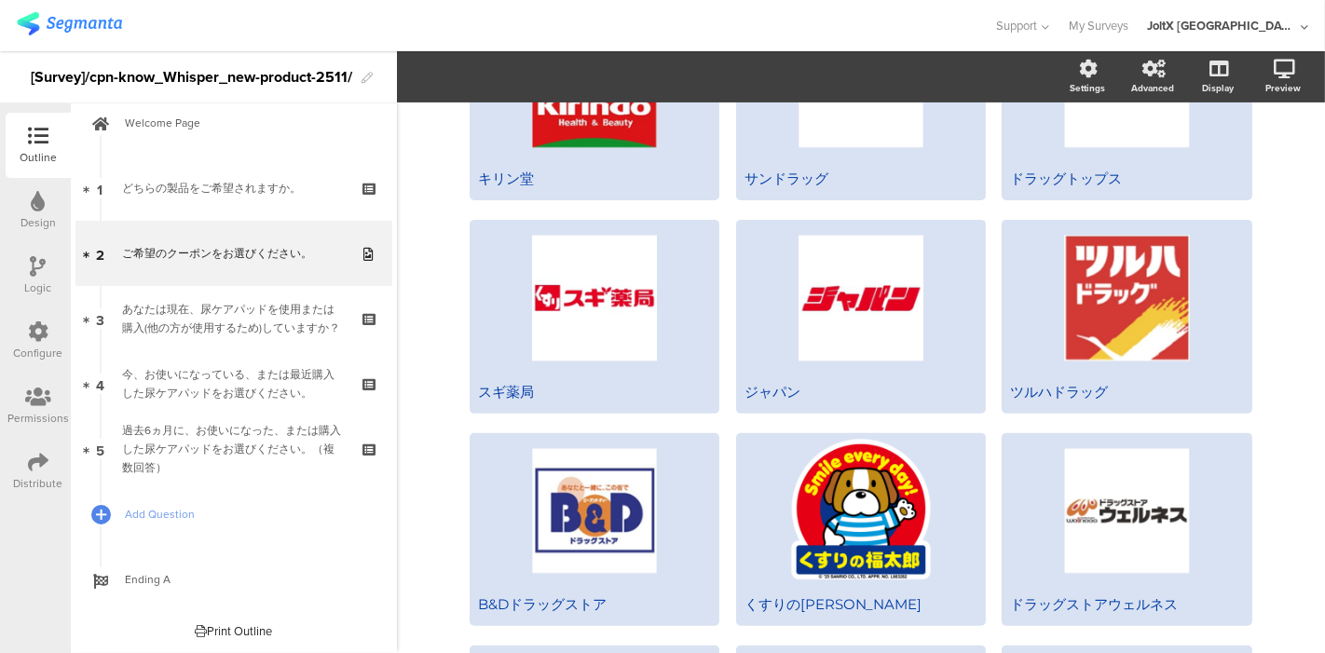
scroll to position [475, 0]
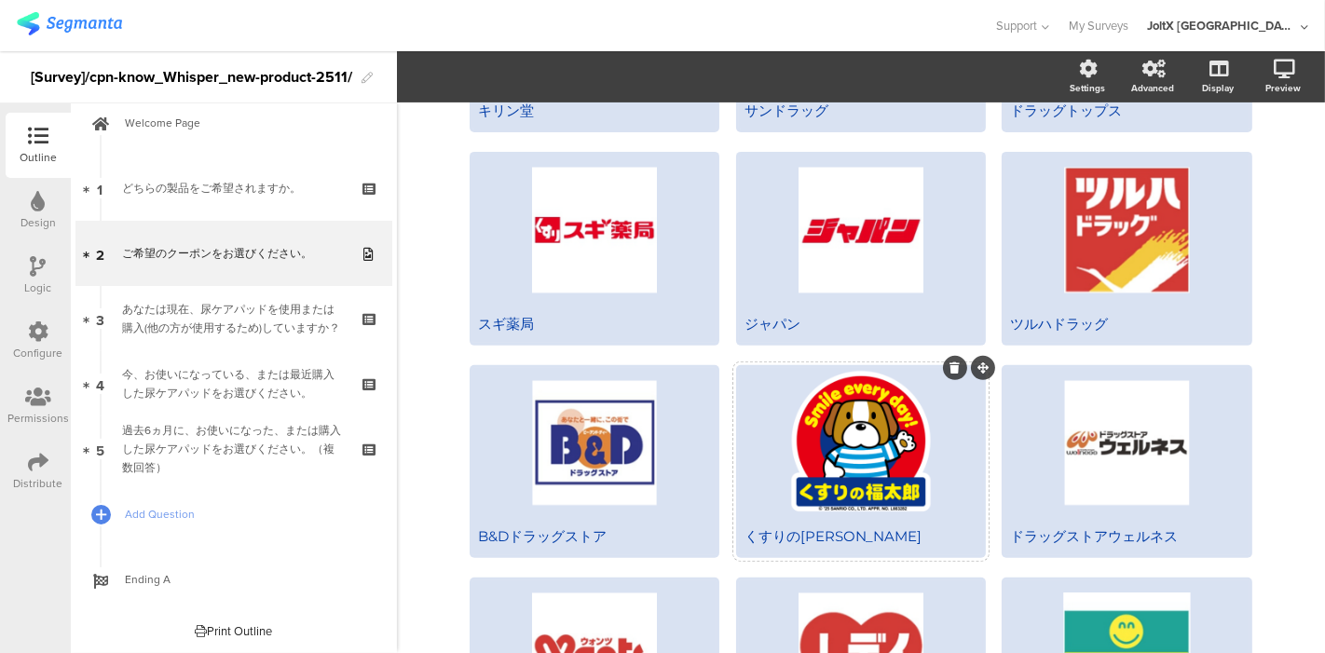
click at [836, 447] on div at bounding box center [861, 443] width 244 height 150
click at [457, 73] on icon "button" at bounding box center [461, 76] width 15 height 15
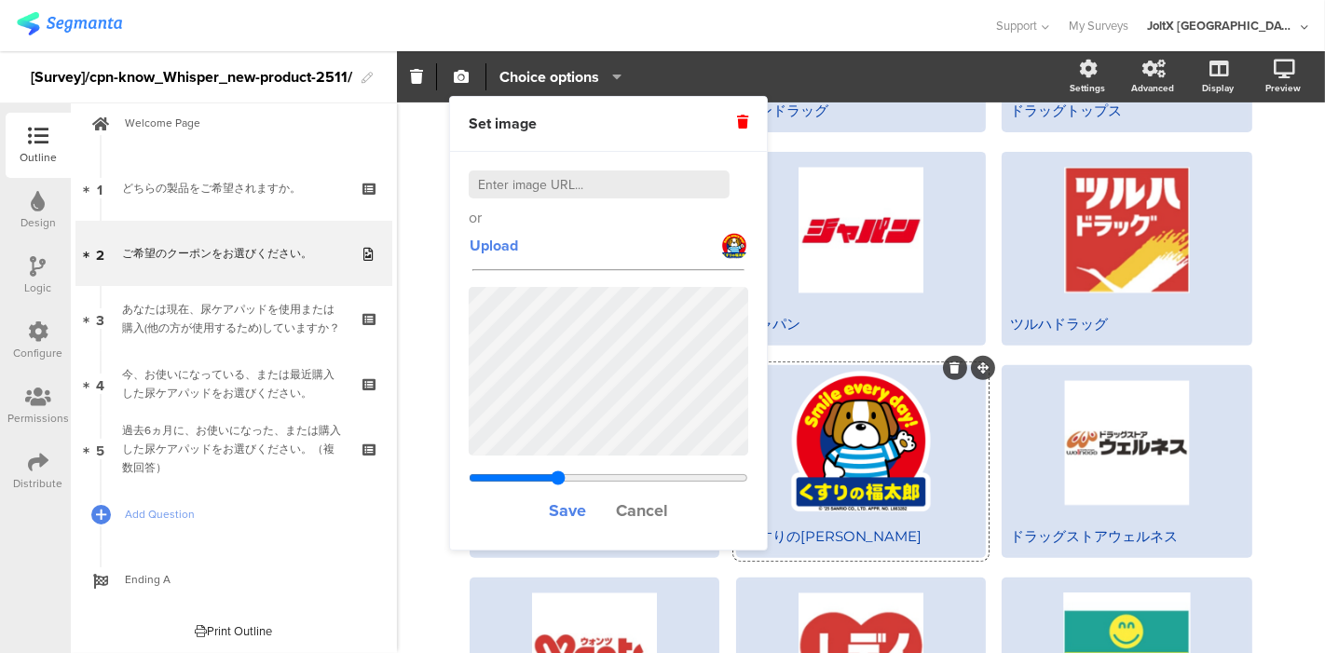
type input "0.966330059341109"
click at [557, 477] on input "range" at bounding box center [608, 477] width 279 height 15
click at [565, 507] on span "Save" at bounding box center [567, 510] width 37 height 24
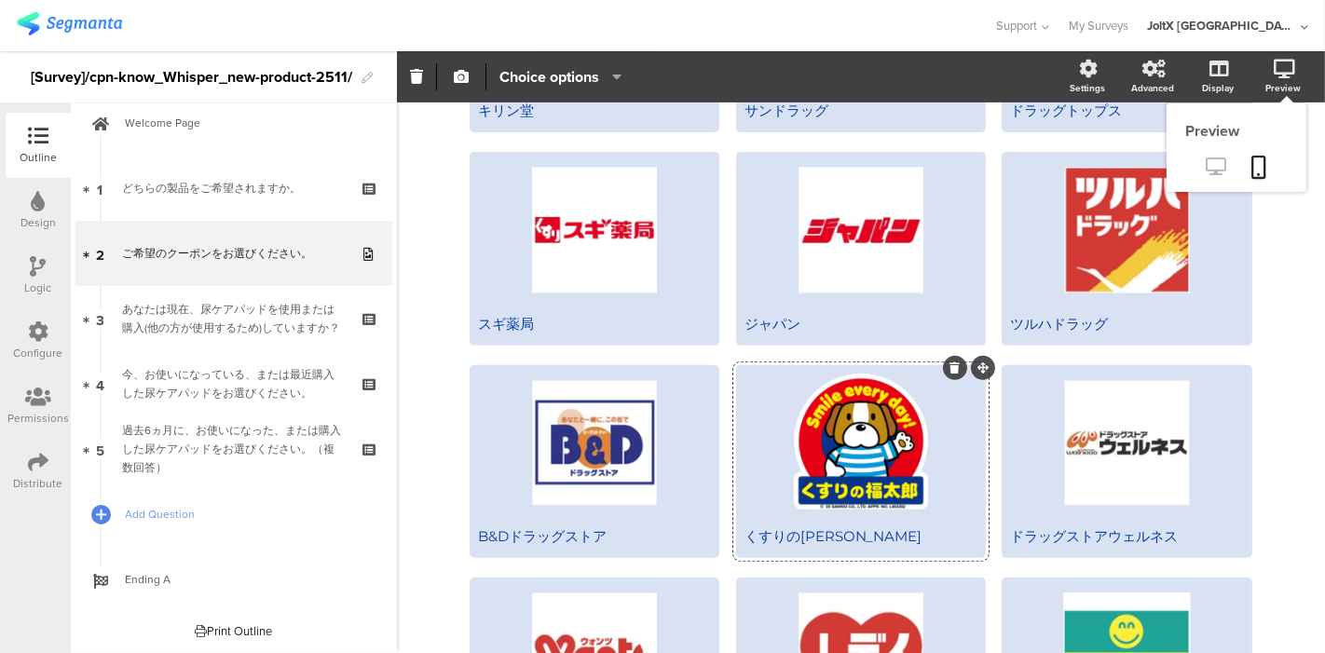
click at [1191, 170] on icon at bounding box center [1216, 166] width 20 height 18
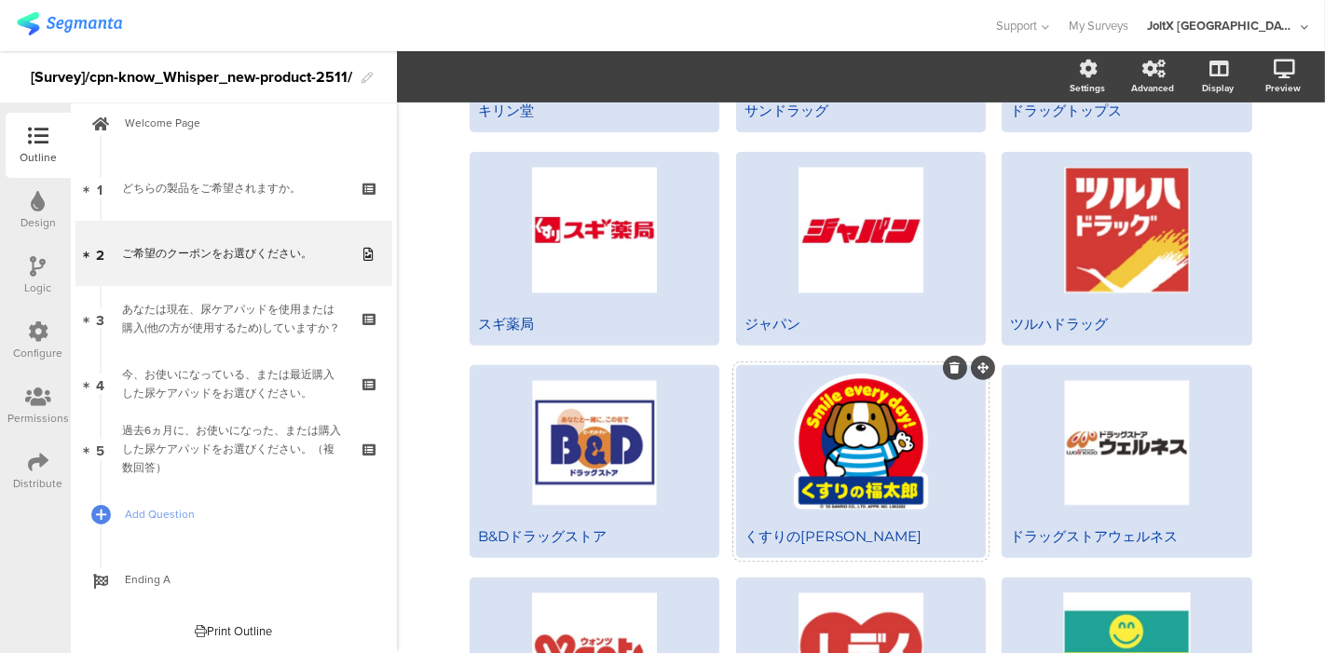
click at [783, 411] on div at bounding box center [861, 443] width 244 height 150
click at [531, 67] on span "Choice options" at bounding box center [549, 76] width 100 height 21
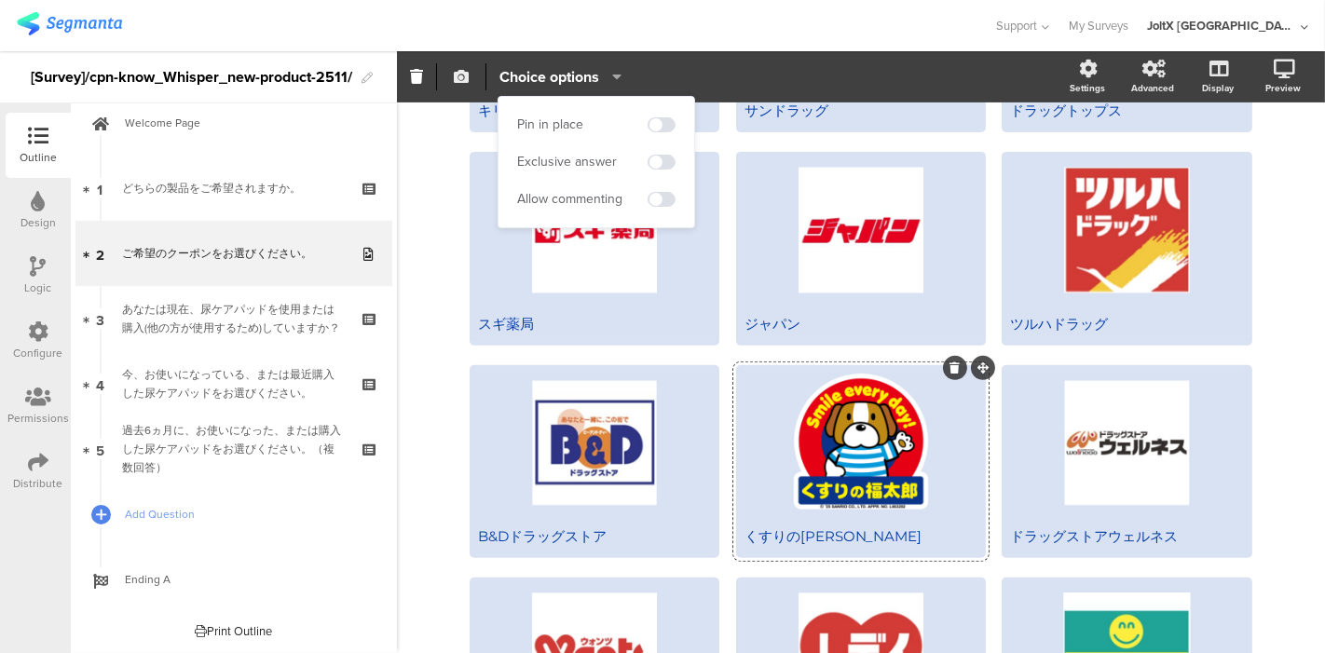
click at [467, 69] on icon "button" at bounding box center [461, 76] width 15 height 15
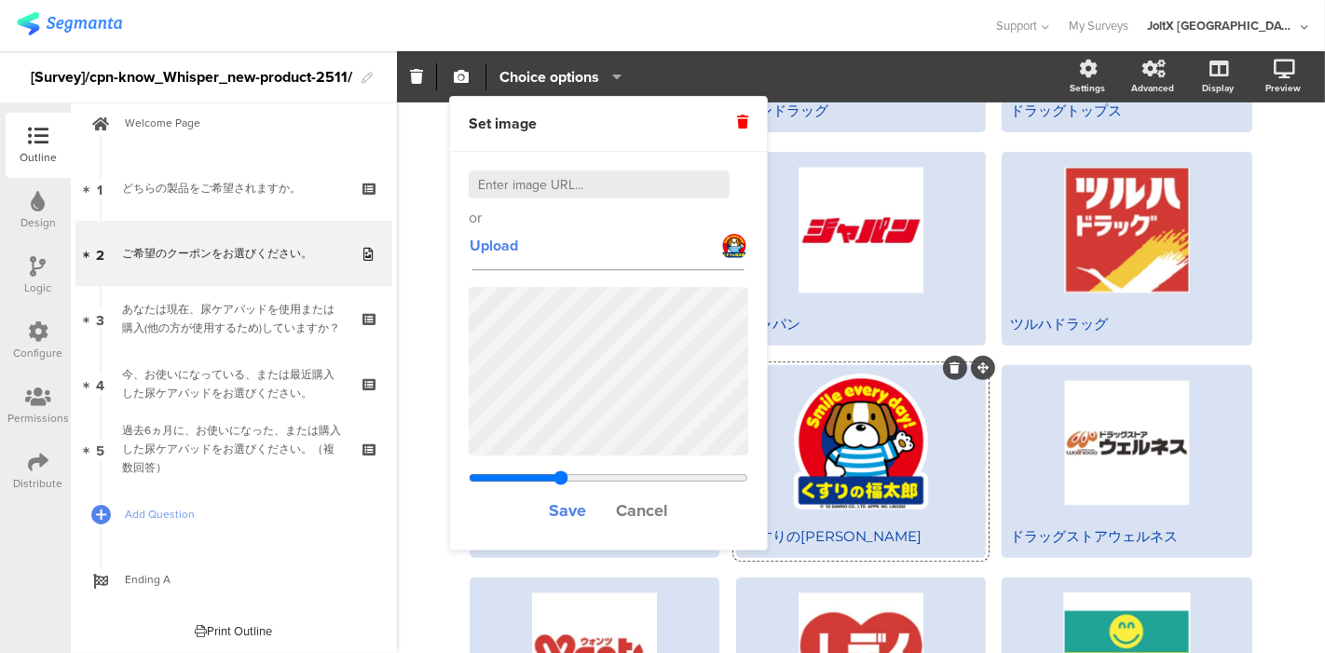
type input "0.982330059341109"
click at [560, 477] on input "range" at bounding box center [608, 477] width 279 height 15
click at [572, 508] on span "Save" at bounding box center [567, 510] width 37 height 24
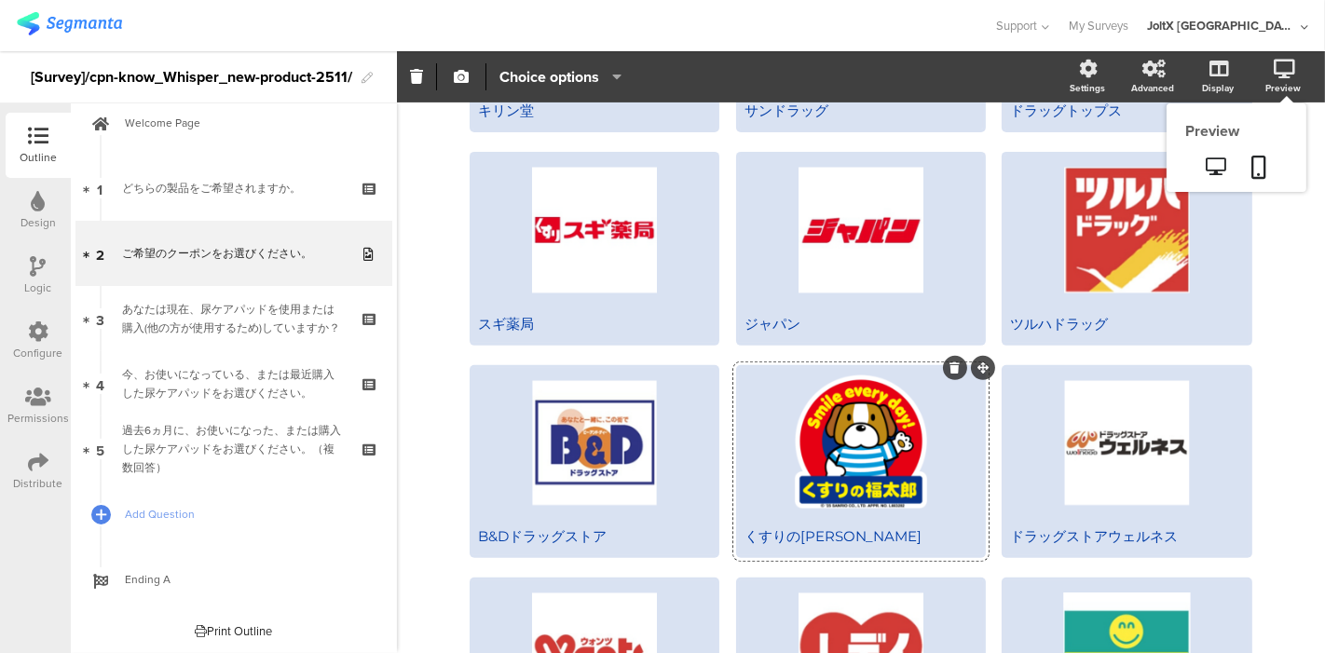
click at [1191, 84] on div "Preview" at bounding box center [1282, 88] width 35 height 14
click at [1191, 169] on link at bounding box center [1216, 168] width 46 height 31
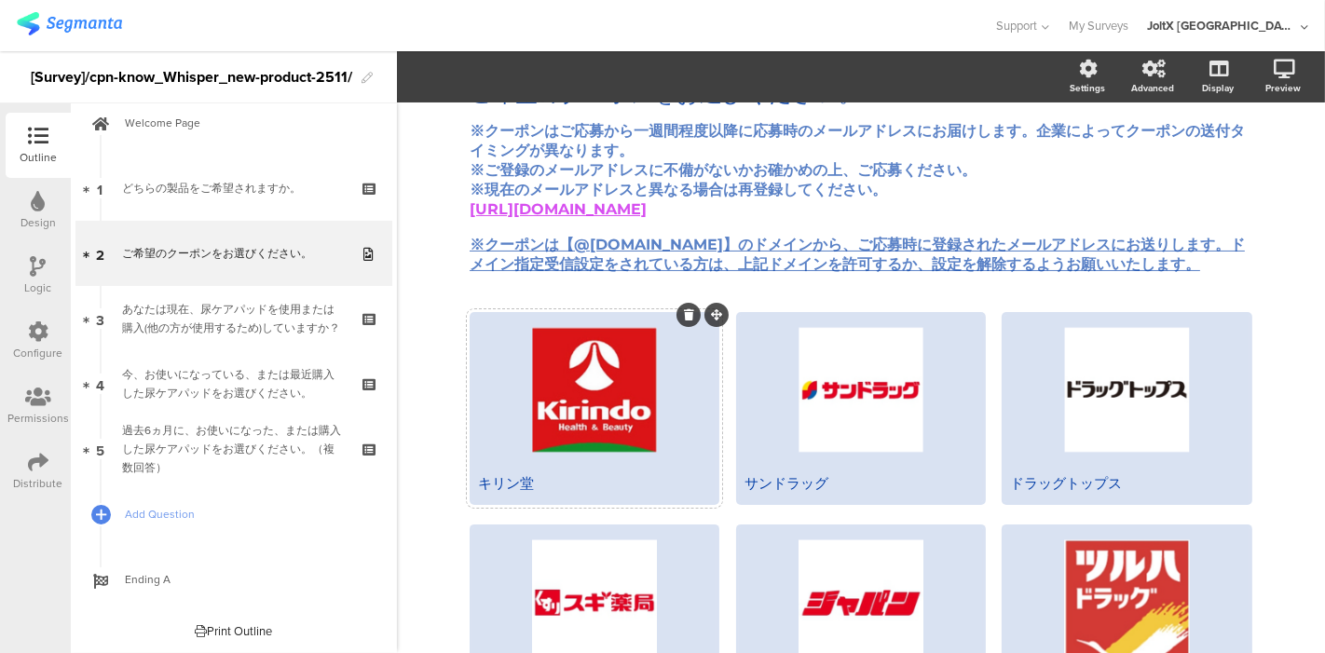
scroll to position [0, 0]
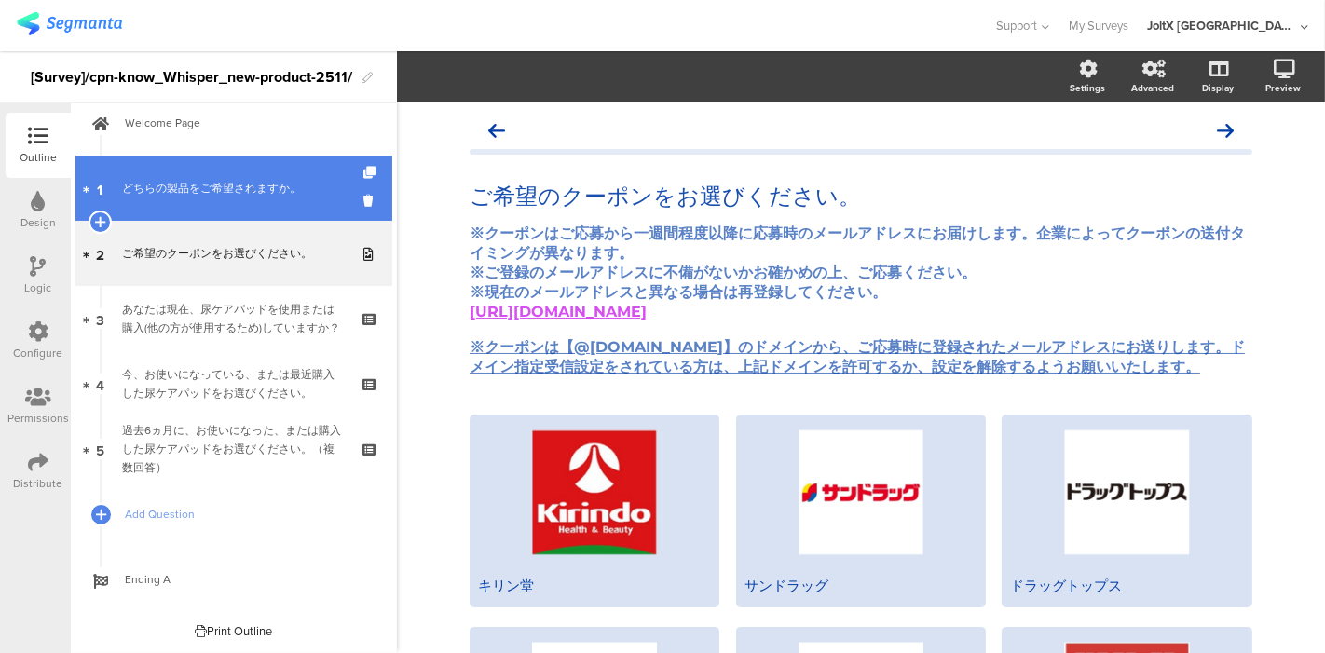
click at [203, 163] on link "1 どちらの製品をご希望されますか。" at bounding box center [233, 188] width 317 height 65
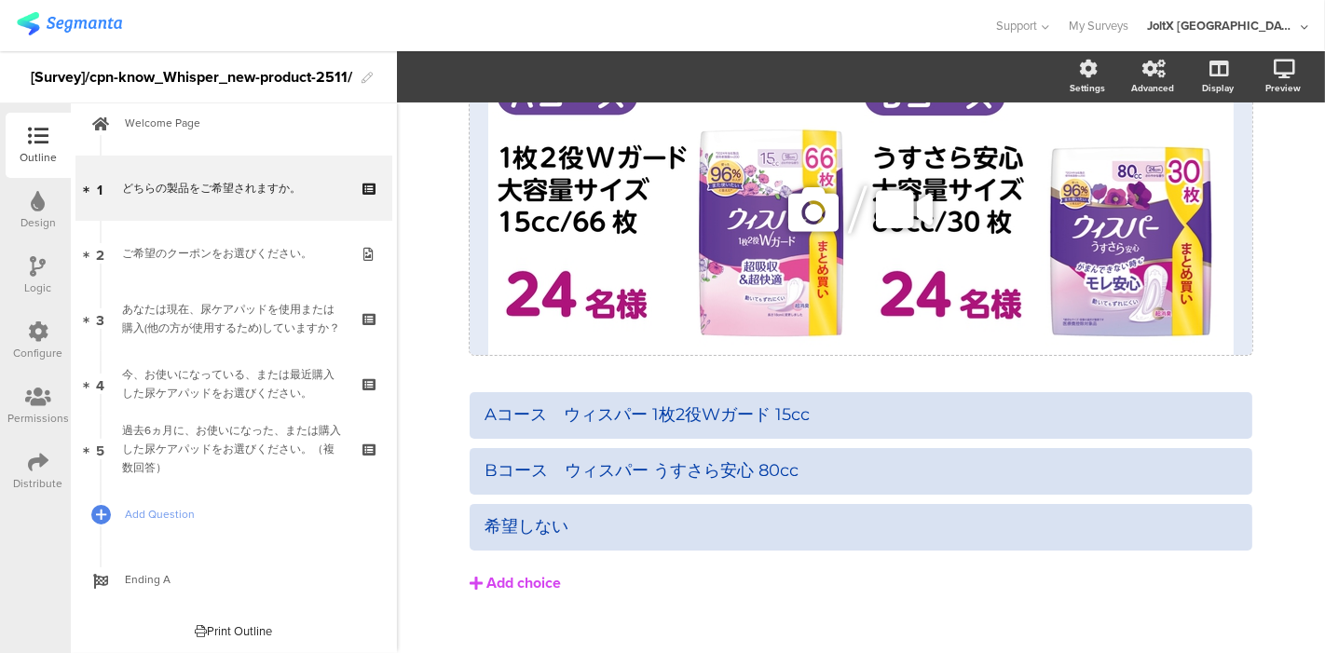
scroll to position [193, 0]
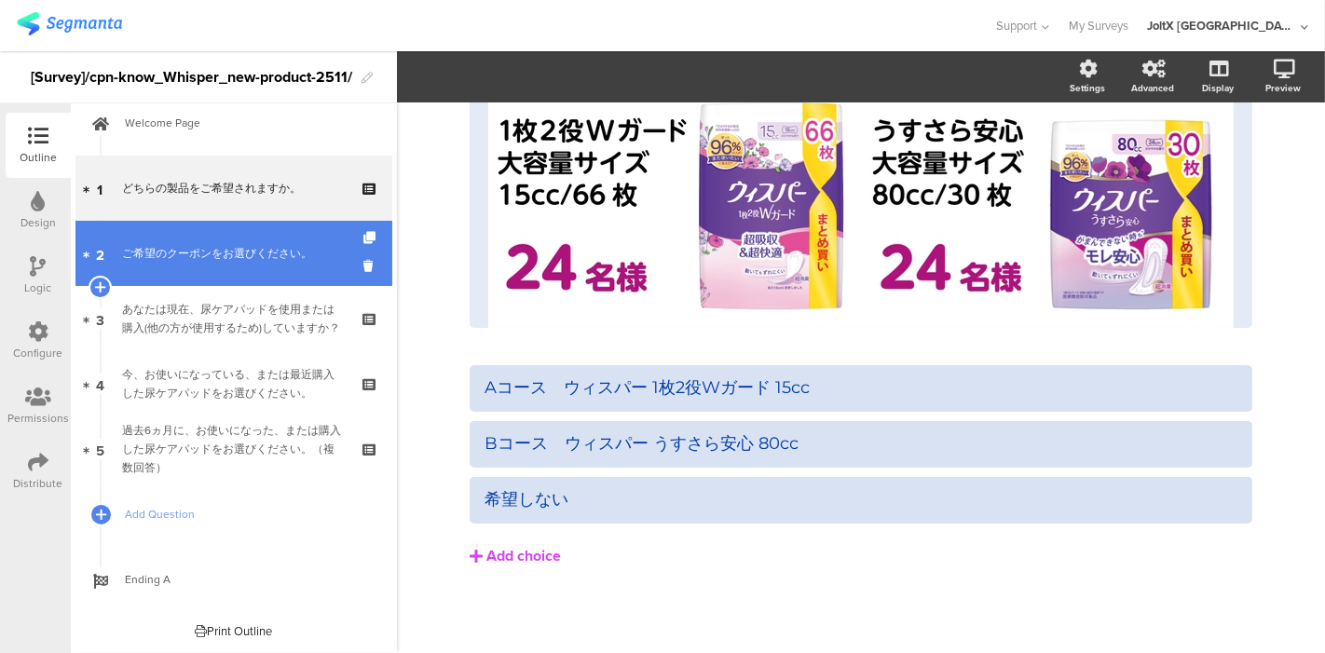
click at [160, 252] on div "ご希望のクーポンをお選びください。" at bounding box center [233, 253] width 223 height 19
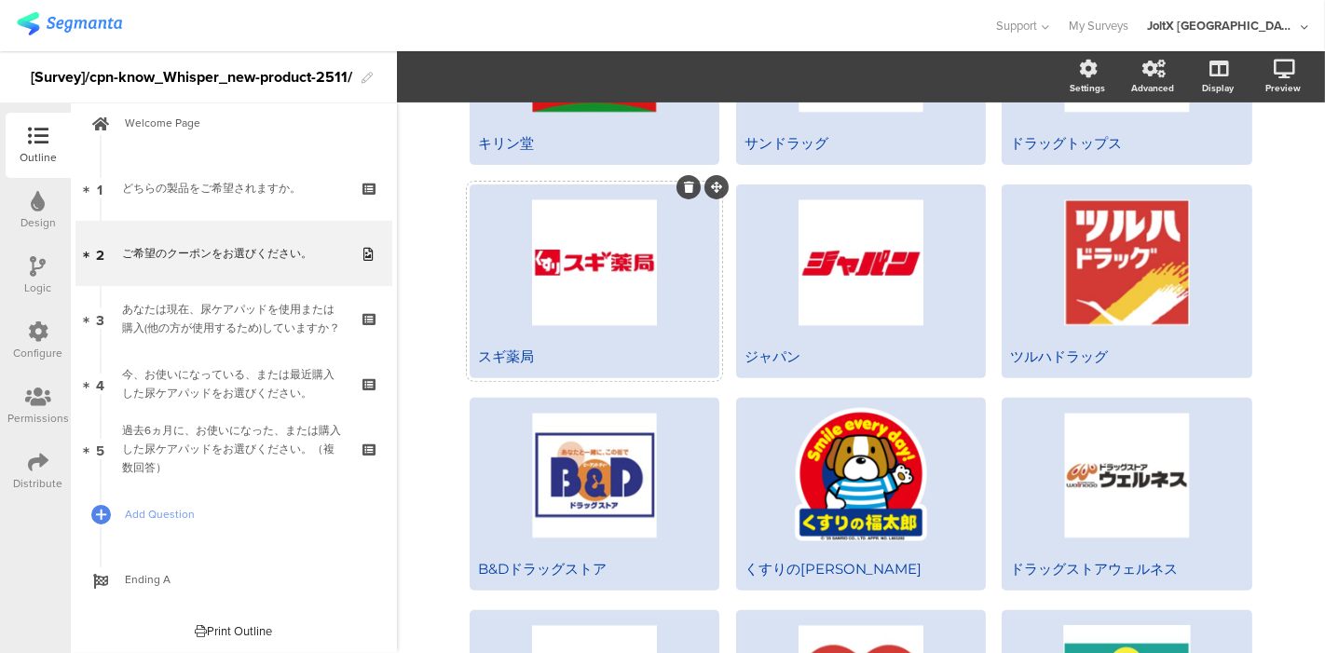
scroll to position [475, 0]
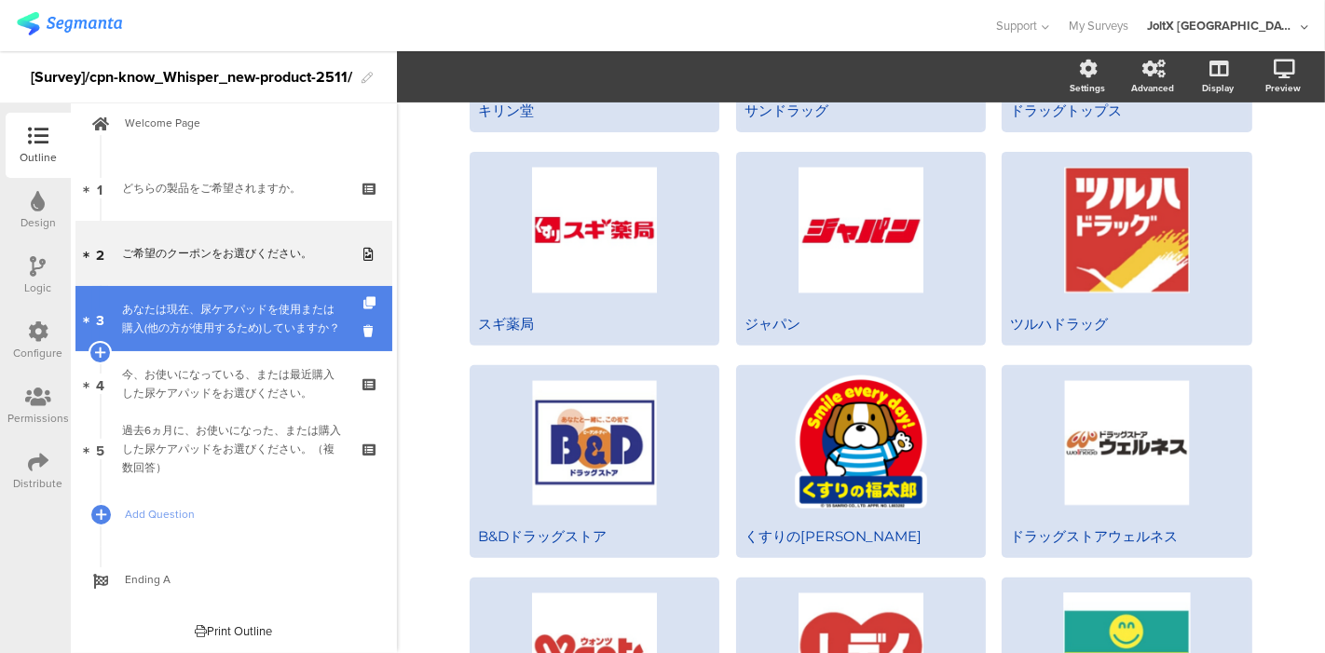
click at [193, 305] on div "あなたは現在、尿ケアパッドを使用または購入(他の方が使用するため)していますか？" at bounding box center [233, 318] width 223 height 37
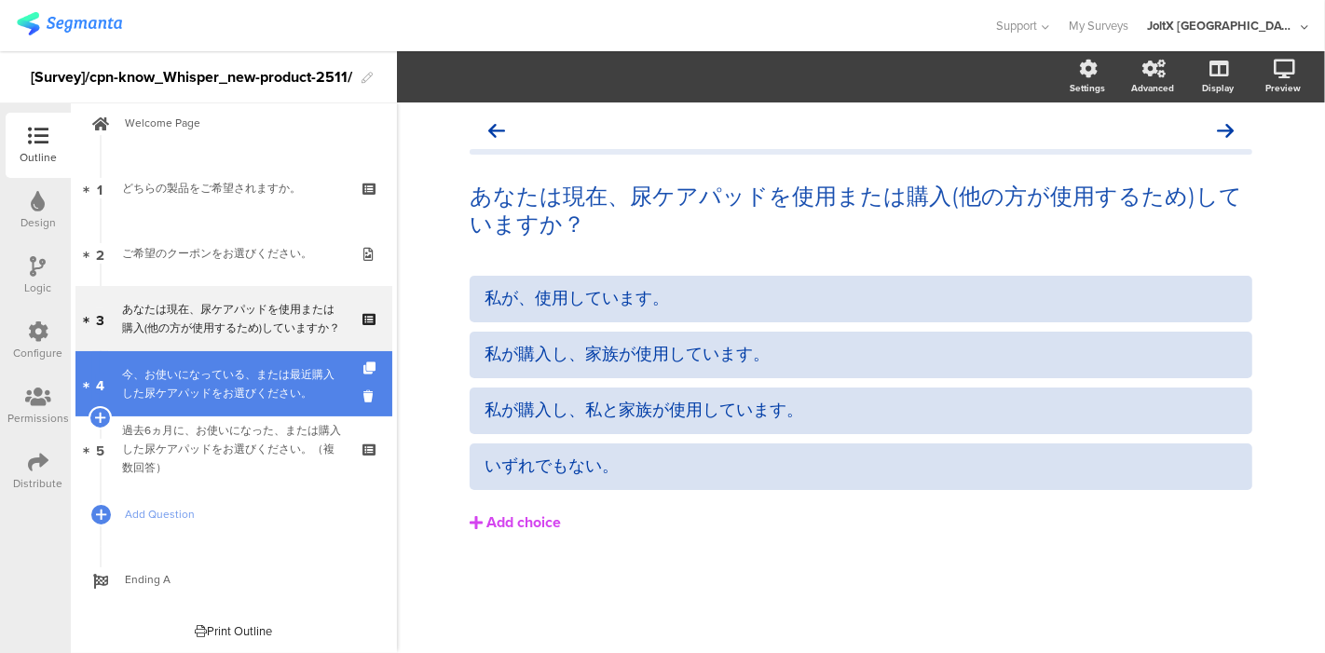
click at [189, 379] on div "今、お使いになっている、または最近購入した尿ケアパッドをお選びください。" at bounding box center [233, 383] width 223 height 37
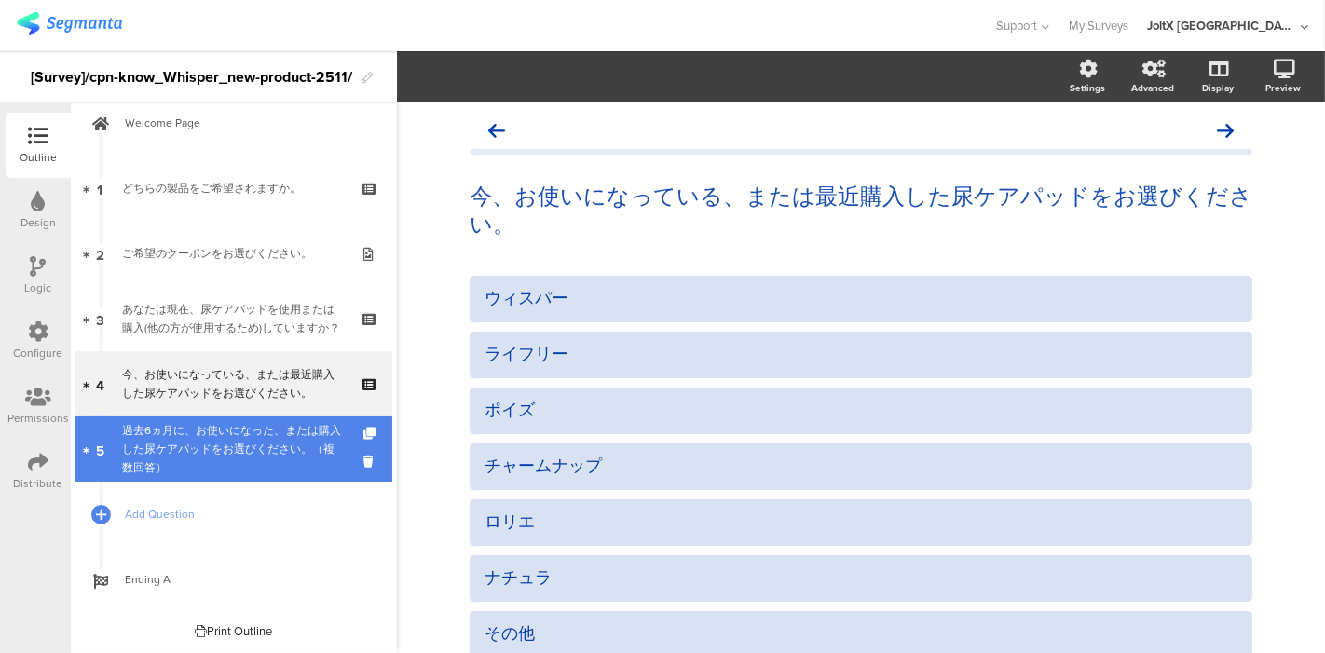
click at [191, 437] on div "過去6ヵ月に、お使いになった、または購入した尿ケアパッドをお選びください。（複数回答）" at bounding box center [233, 449] width 223 height 56
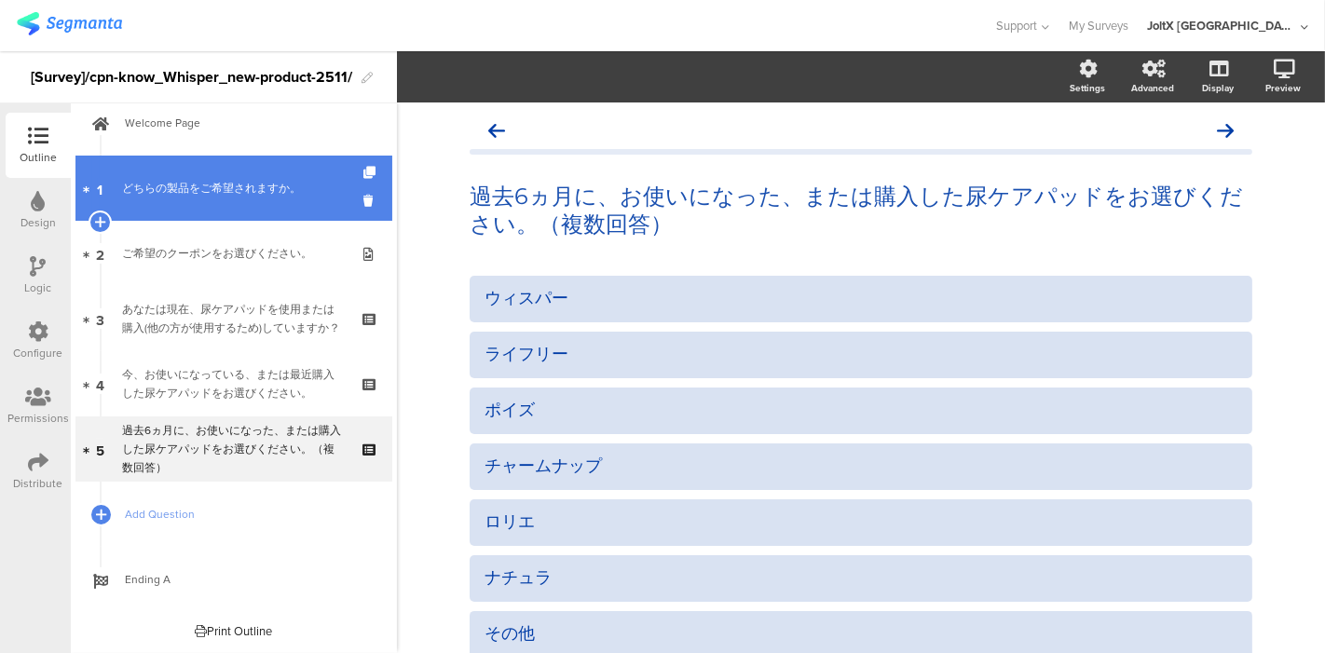
click at [238, 166] on link "1 どちらの製品をご希望されますか。" at bounding box center [233, 188] width 317 height 65
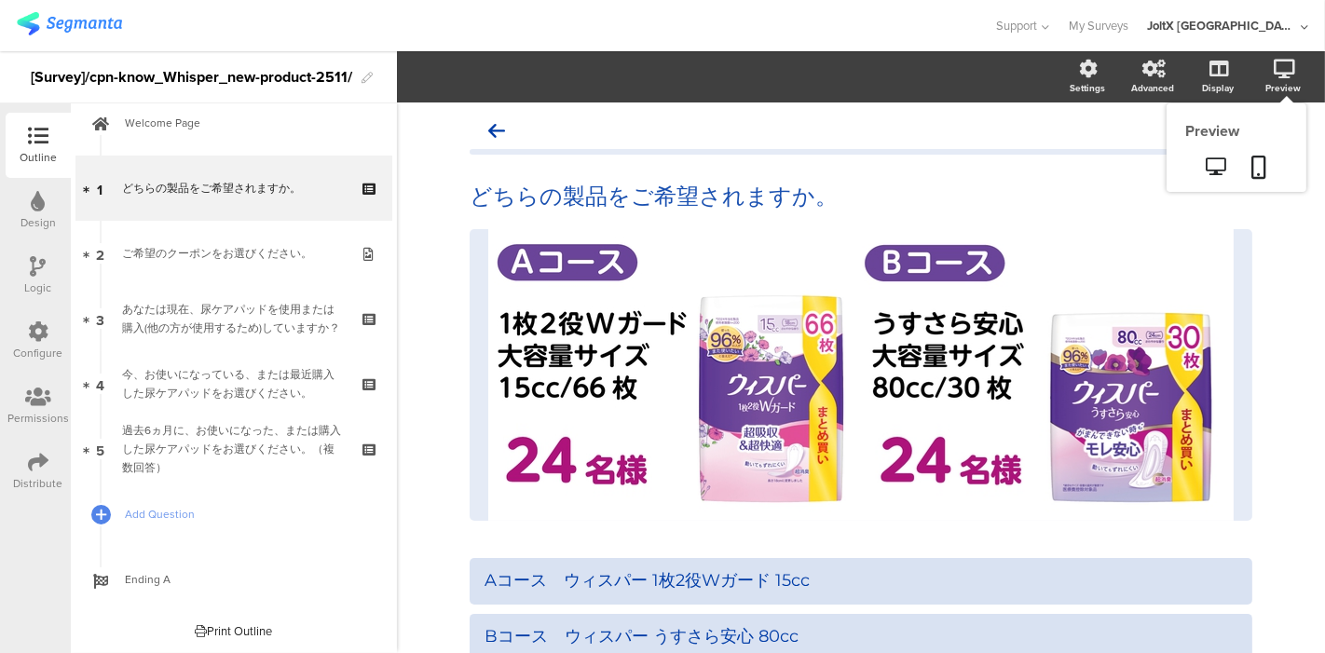
click at [1191, 73] on icon at bounding box center [1283, 69] width 21 height 19
click at [1191, 165] on icon at bounding box center [1216, 166] width 20 height 18
click at [1191, 166] on icon at bounding box center [1216, 166] width 20 height 18
click at [1191, 169] on icon at bounding box center [1216, 166] width 20 height 18
click at [696, 107] on div "どちらの製品をご希望されますか。 どちらの製品をご希望されますか。 /" at bounding box center [861, 474] width 820 height 744
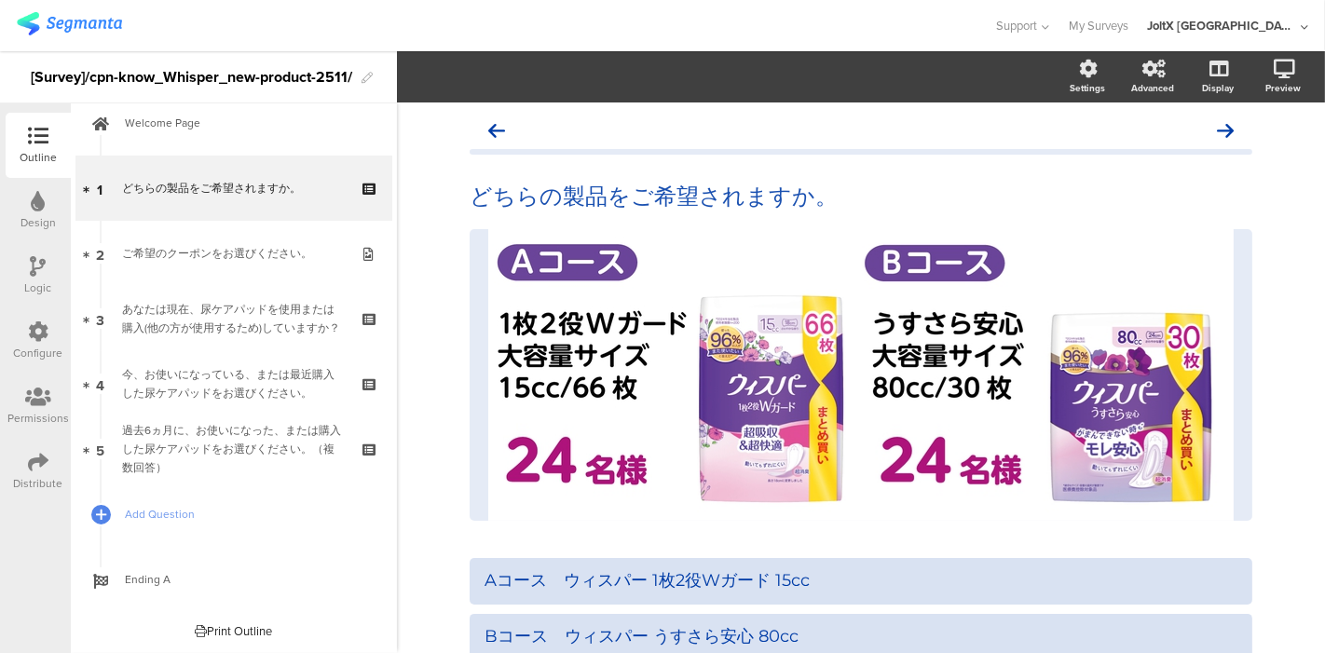
drag, startPoint x: 440, startPoint y: 24, endPoint x: 433, endPoint y: 40, distance: 17.1
click at [440, 24] on div at bounding box center [497, 25] width 960 height 31
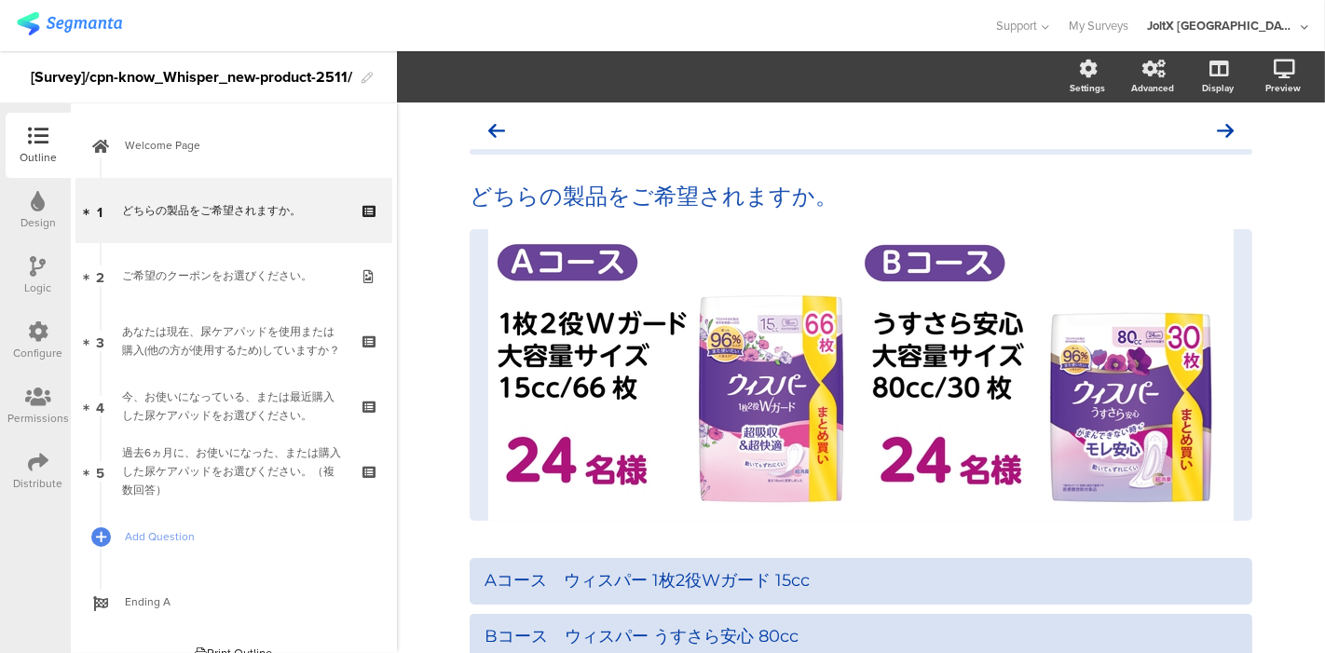
click at [465, 44] on div "Support Help Center Live Chat My Surveys JoltX Japan ACCOUNTS JoltX Japan Admin…" at bounding box center [662, 25] width 1291 height 51
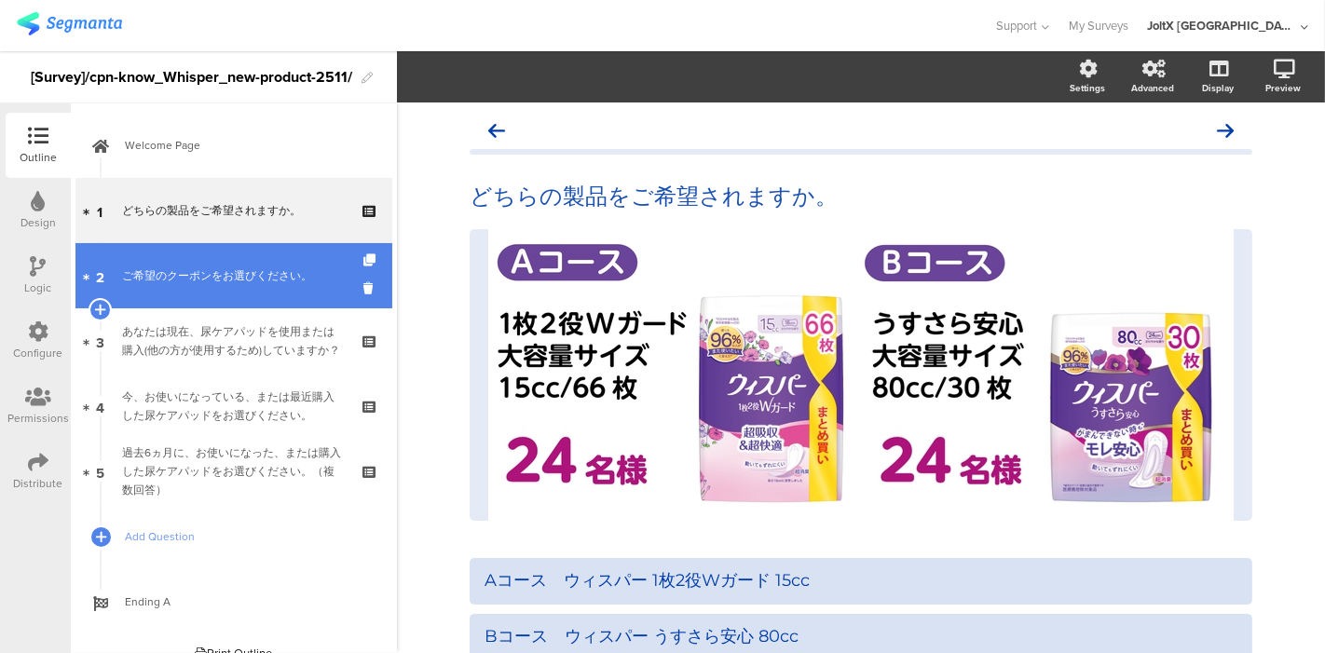
drag, startPoint x: 218, startPoint y: 287, endPoint x: 231, endPoint y: 302, distance: 19.8
click at [217, 287] on link "2 ご希望のクーポンをお選びください。" at bounding box center [233, 275] width 317 height 65
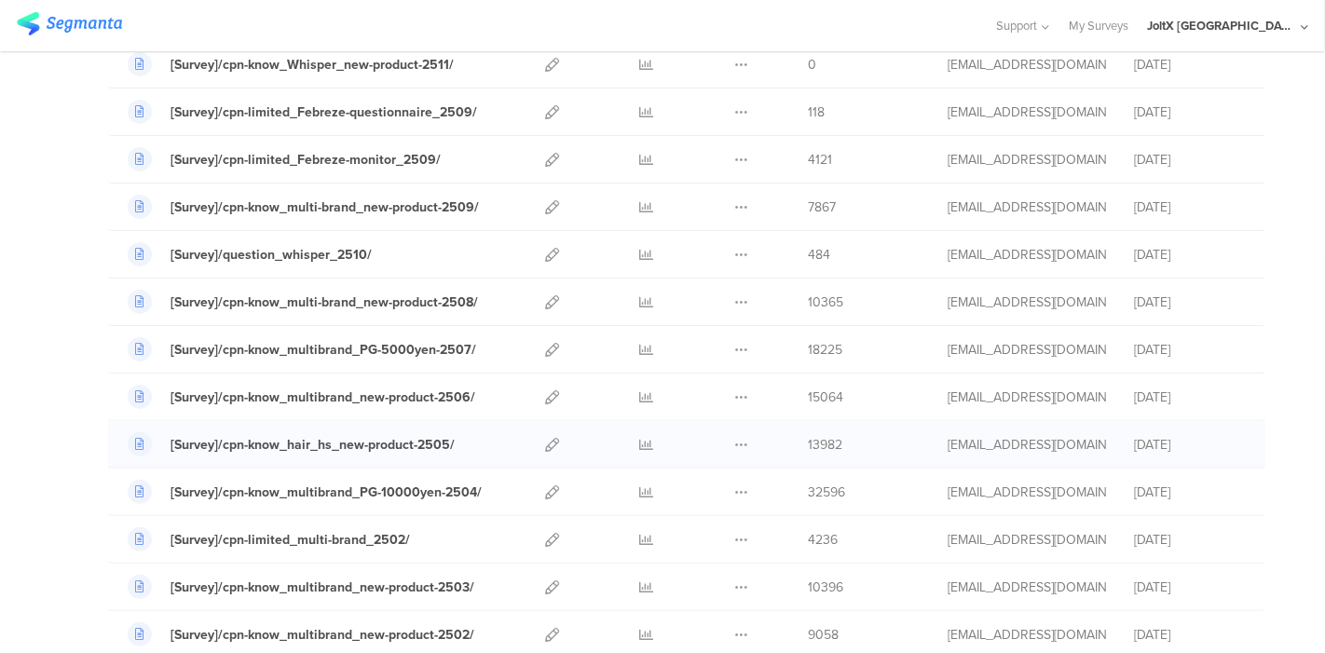
scroll to position [501, 0]
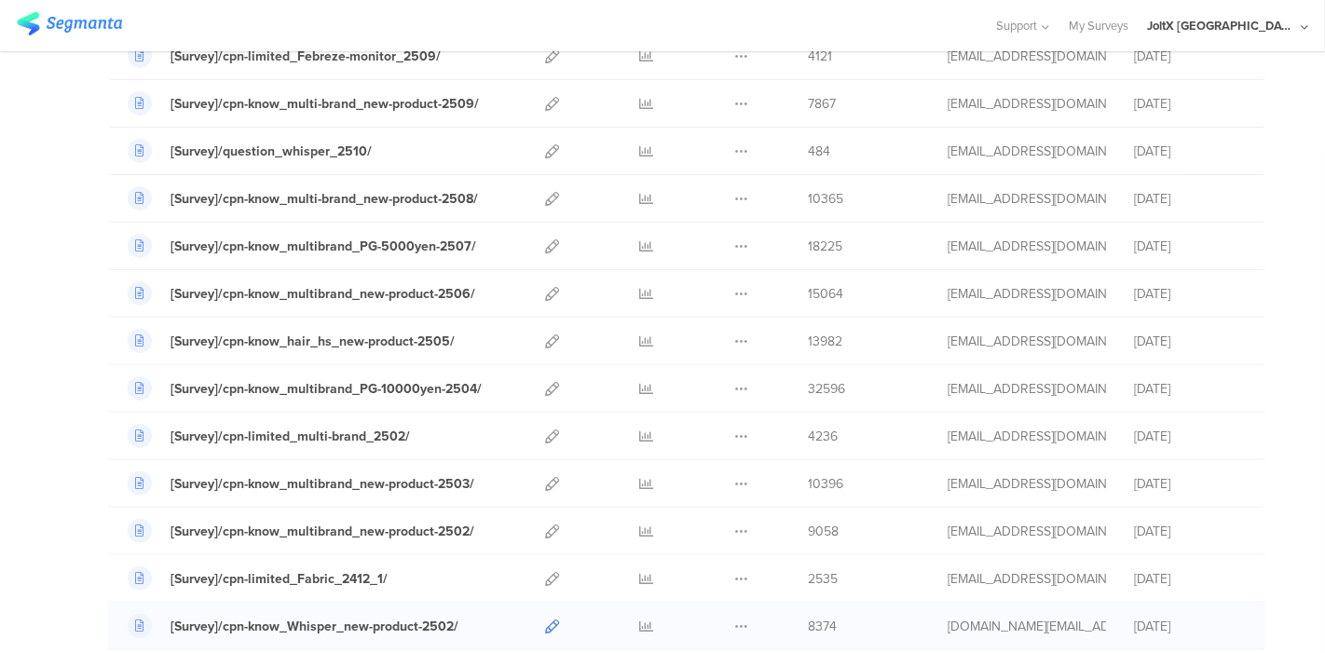
click at [545, 621] on icon at bounding box center [552, 626] width 14 height 14
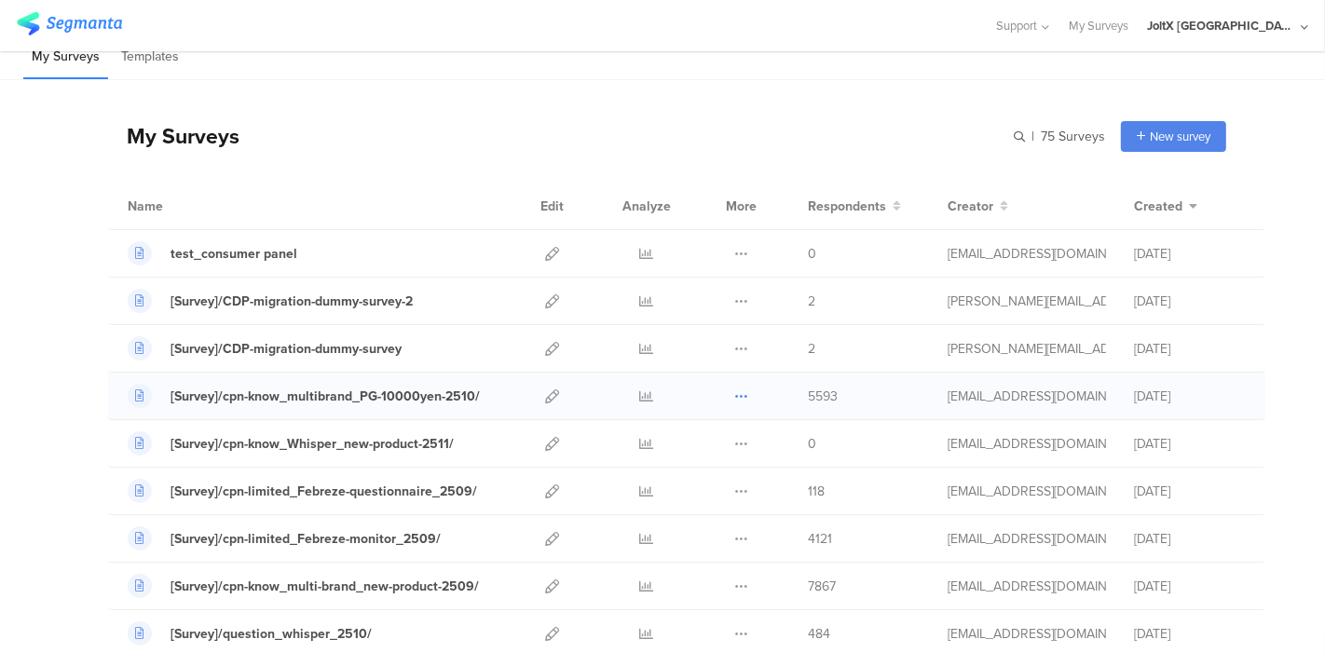
scroll to position [0, 0]
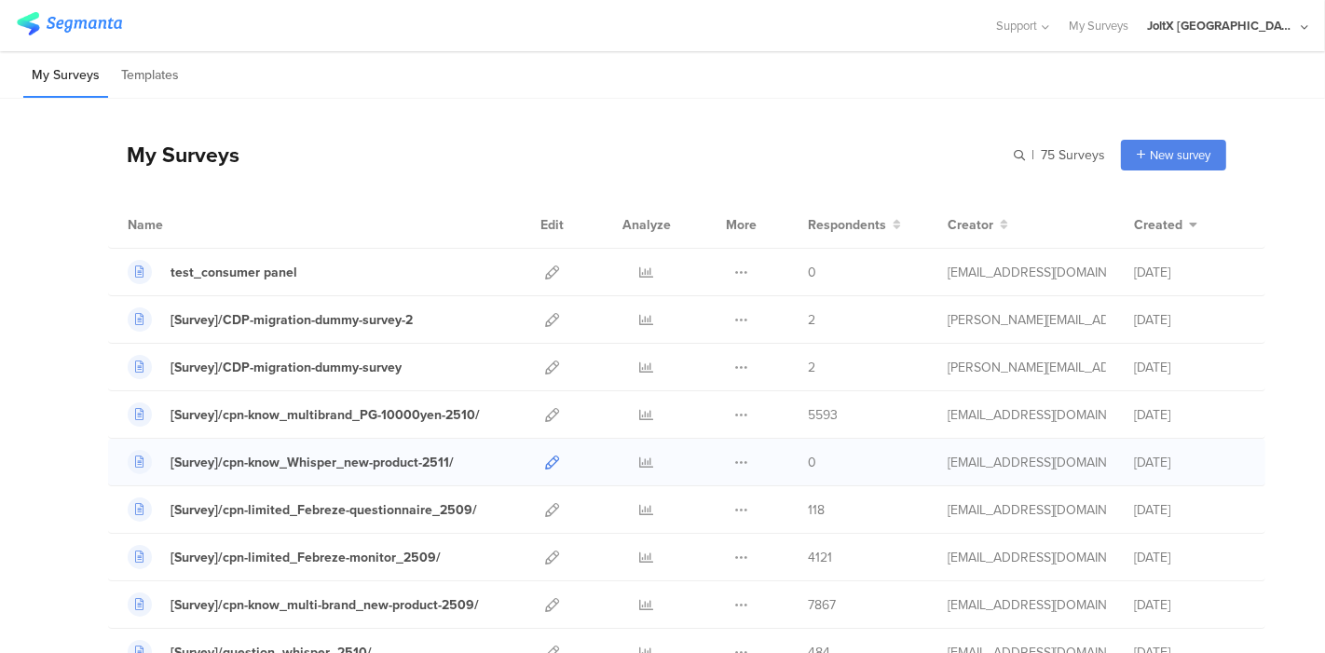
click at [545, 456] on icon at bounding box center [552, 463] width 14 height 14
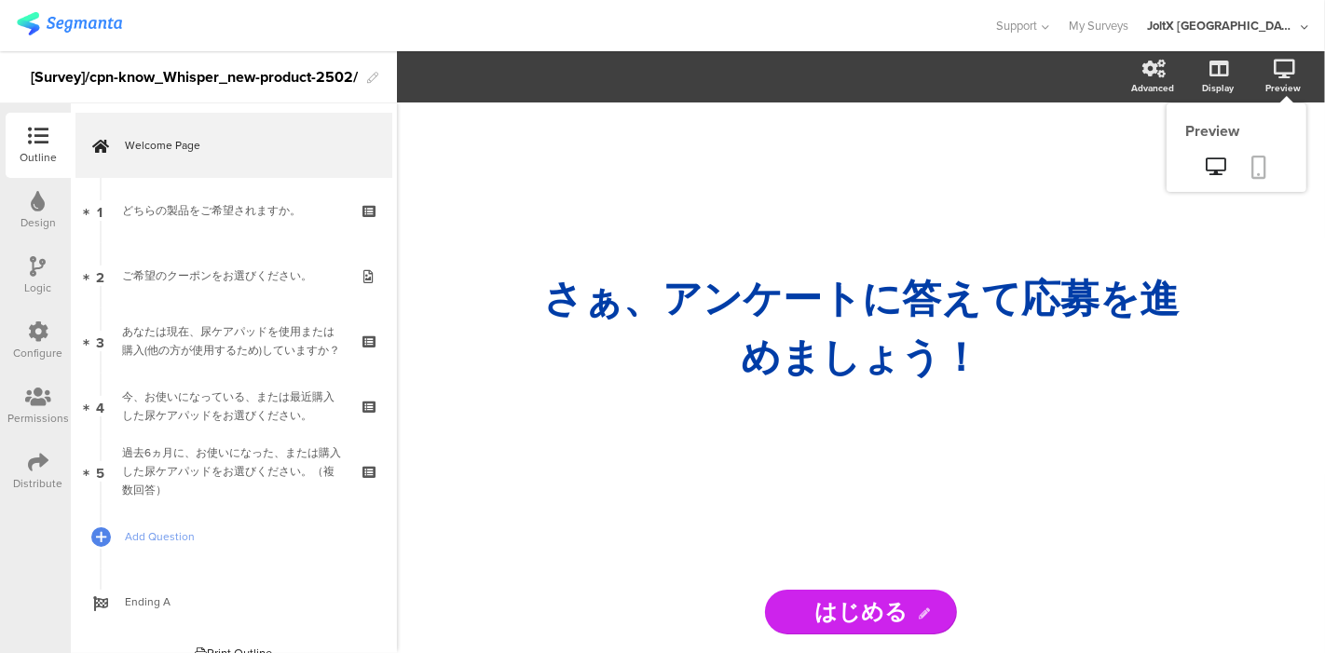
click at [1269, 163] on link at bounding box center [1259, 168] width 41 height 35
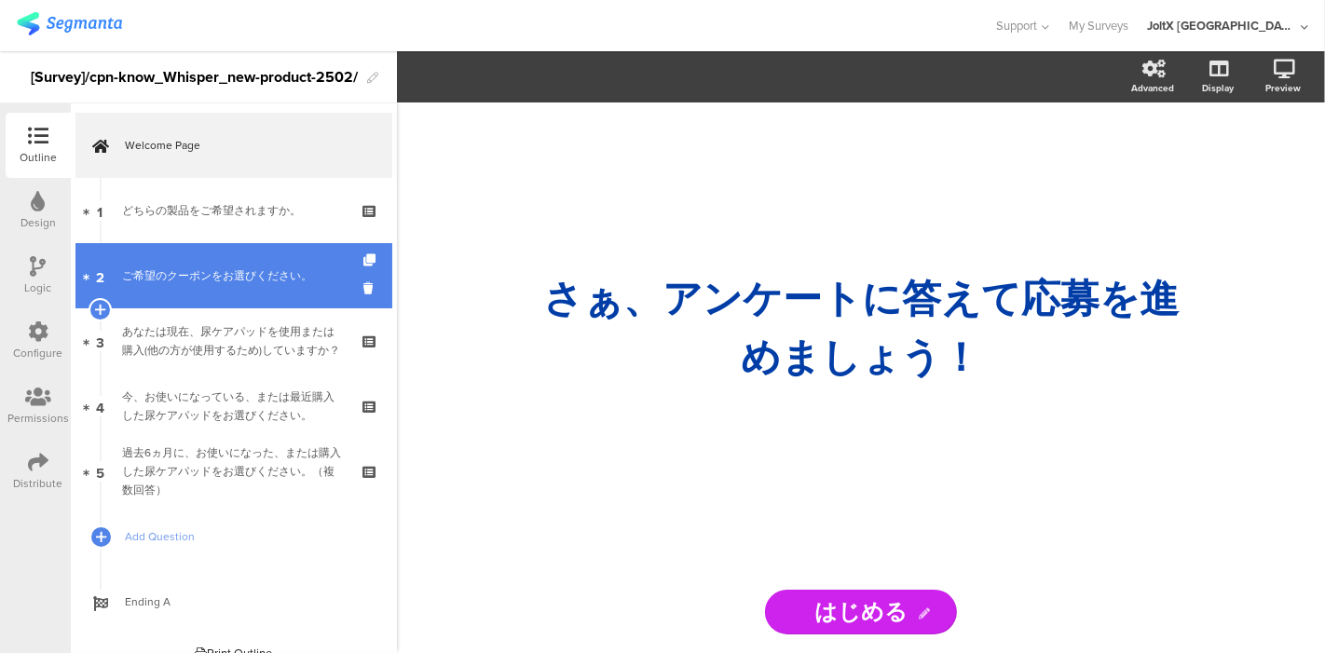
click at [194, 267] on div "ご希望のクーポンをお選びください。" at bounding box center [233, 275] width 223 height 19
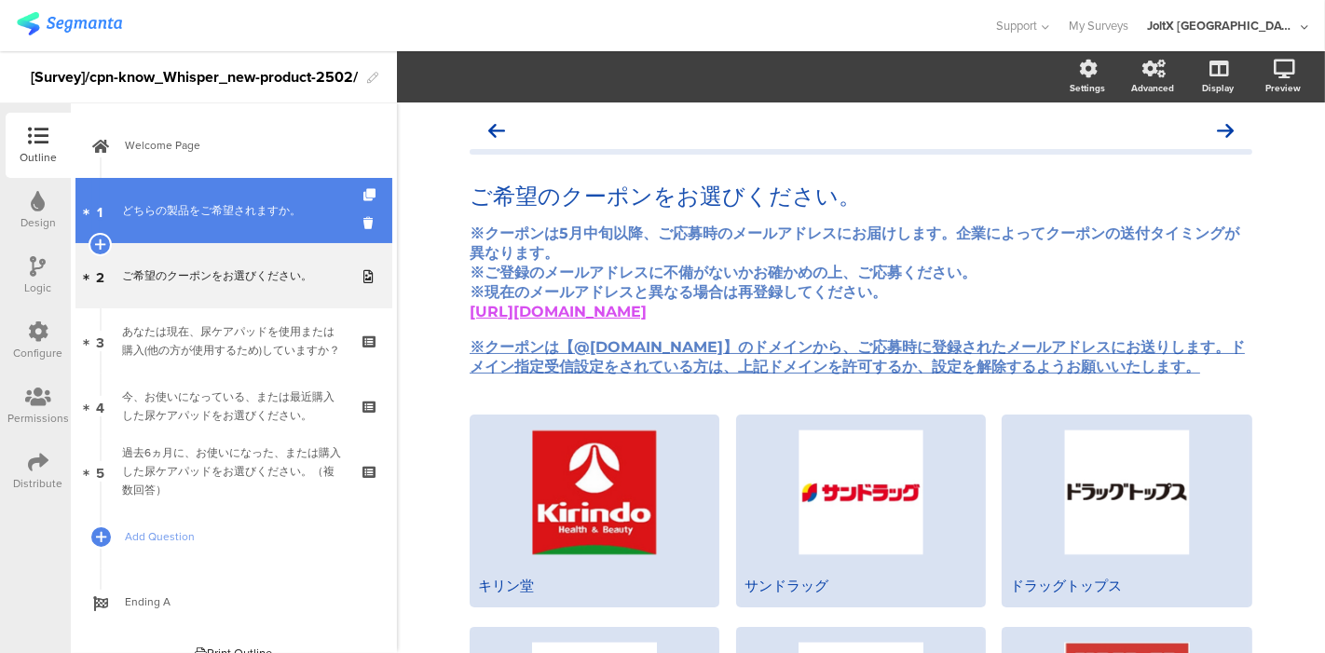
click at [192, 208] on div "どちらの製品をご希望されますか。" at bounding box center [233, 210] width 223 height 19
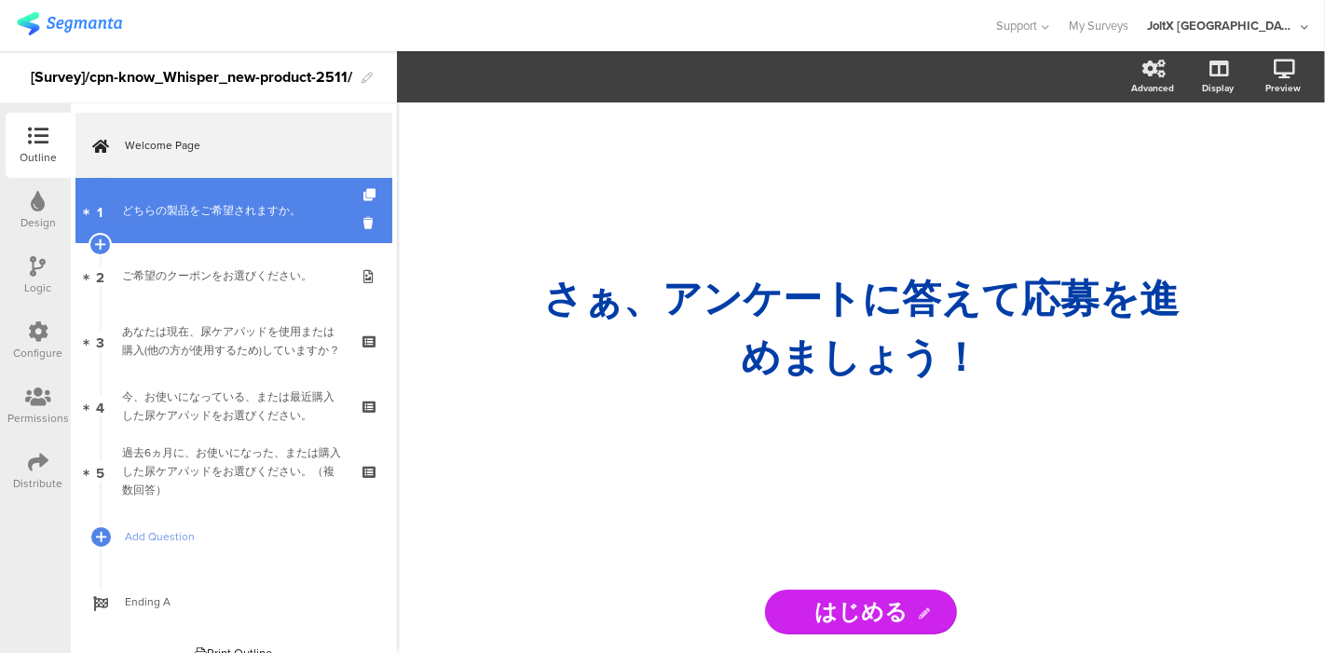
click at [206, 206] on div "どちらの製品をご希望されますか。" at bounding box center [233, 210] width 223 height 19
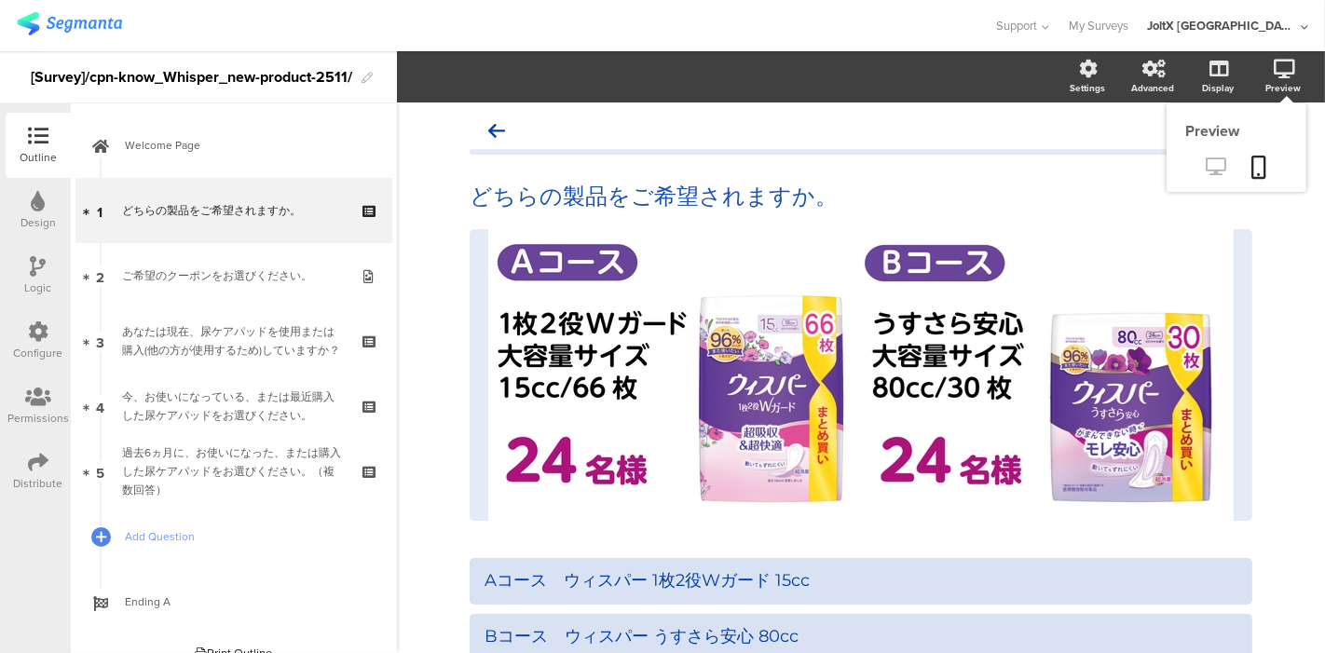
click at [1215, 170] on link at bounding box center [1216, 168] width 46 height 31
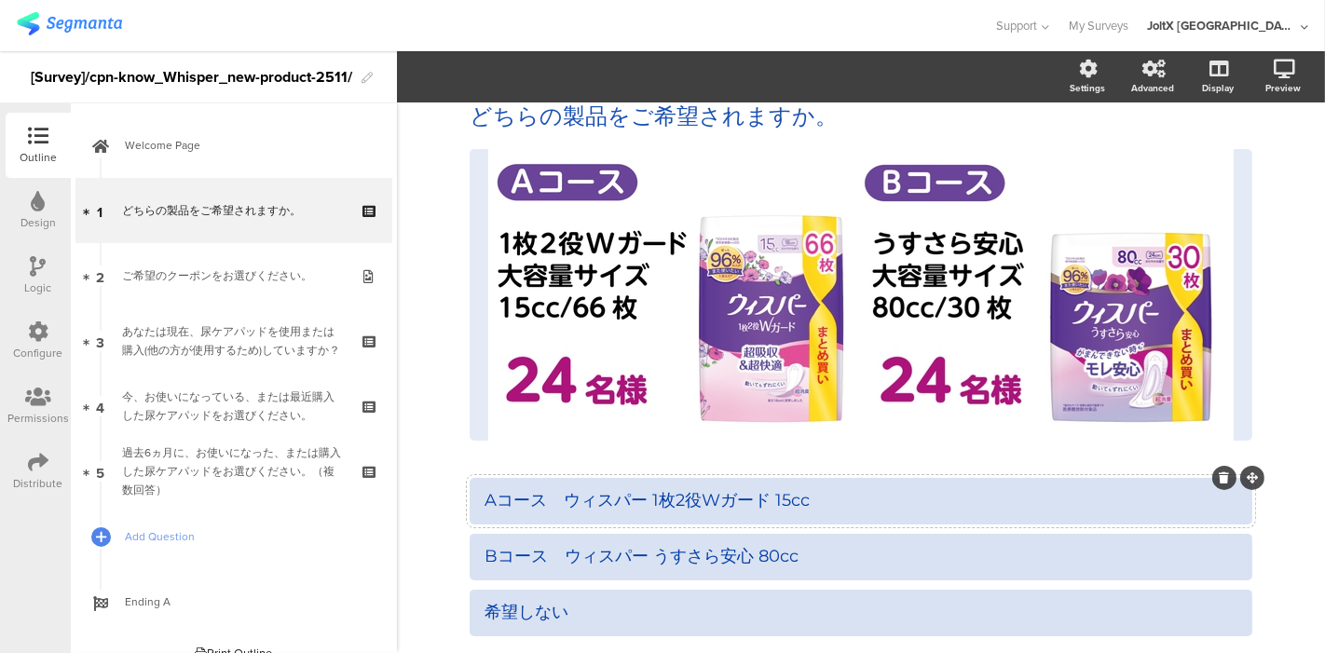
scroll to position [103, 0]
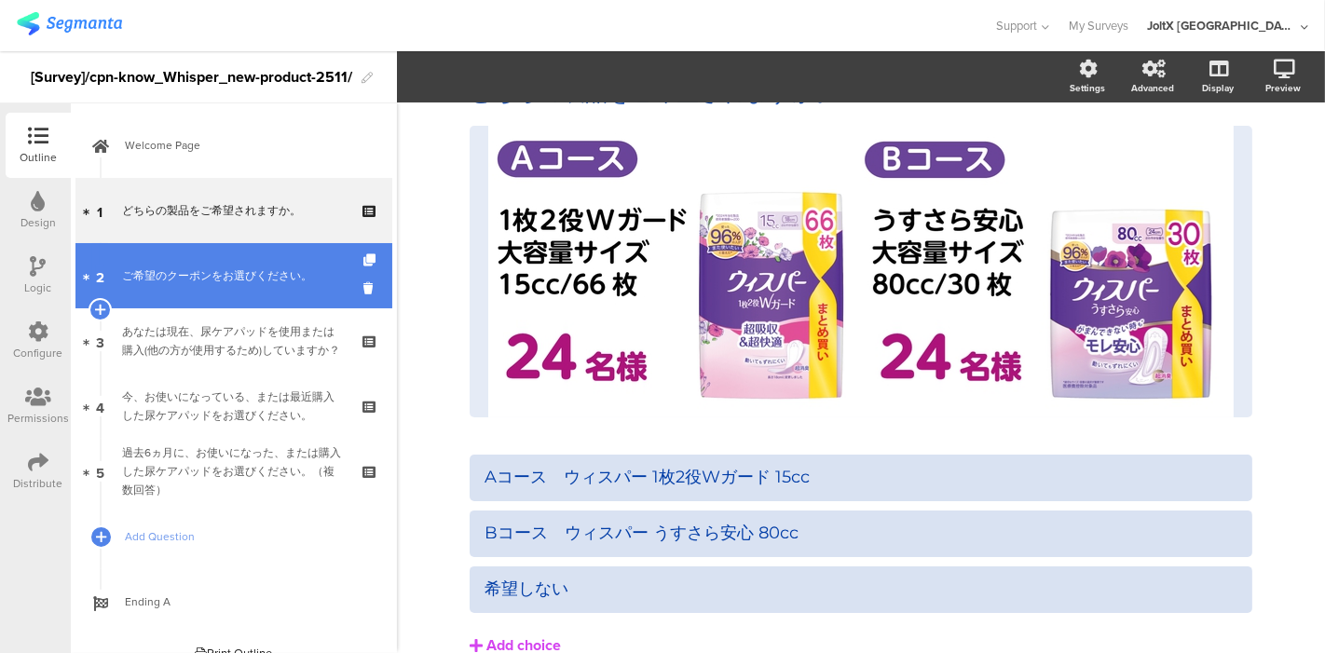
click at [239, 278] on div "ご希望のクーポンをお選びください。" at bounding box center [233, 275] width 223 height 19
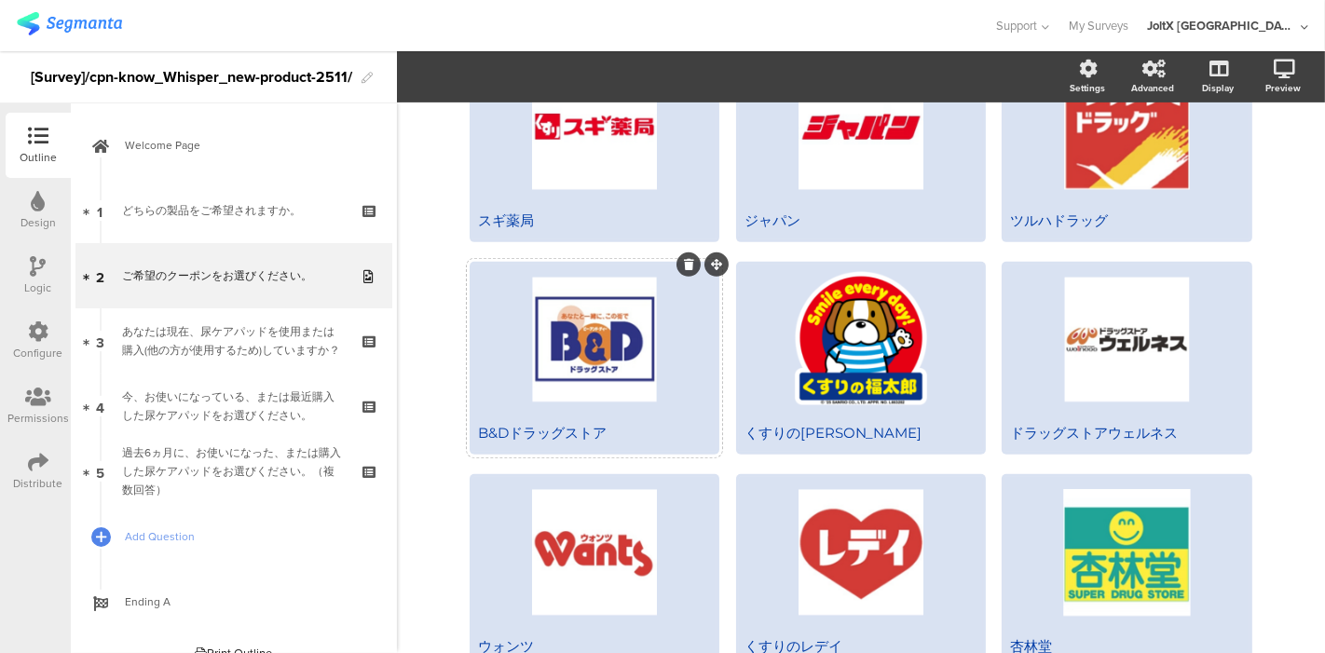
scroll to position [475, 0]
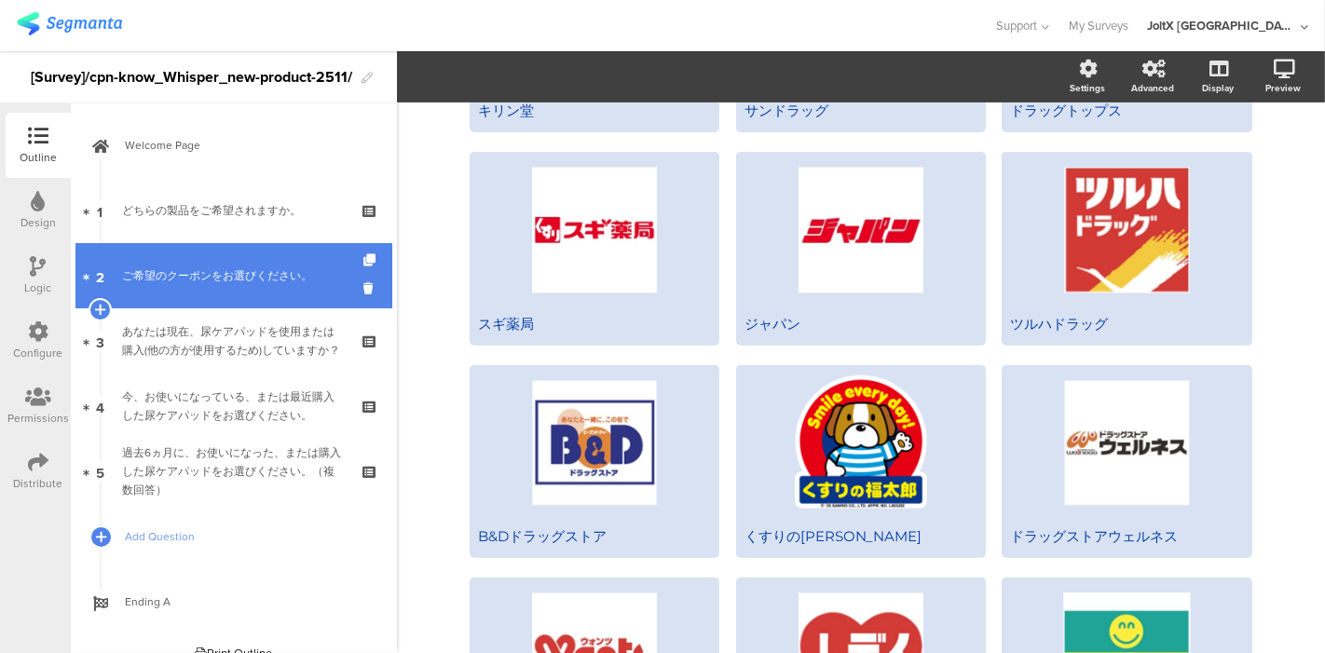
click at [234, 284] on div "ご希望のクーポンをお選びください。" at bounding box center [233, 275] width 223 height 19
